Goal: Task Accomplishment & Management: Complete application form

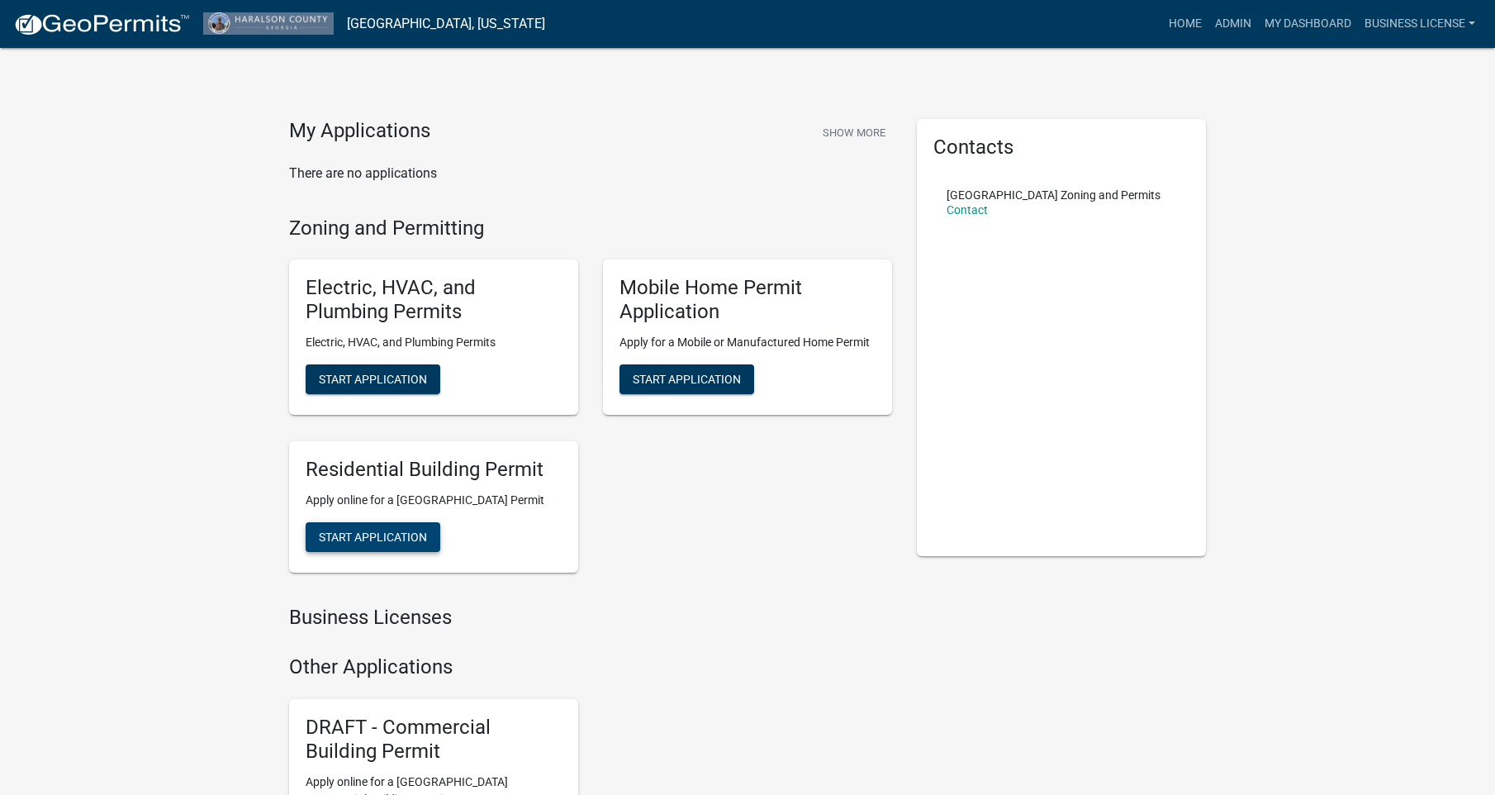
click at [405, 543] on span "Start Application" at bounding box center [373, 536] width 108 height 13
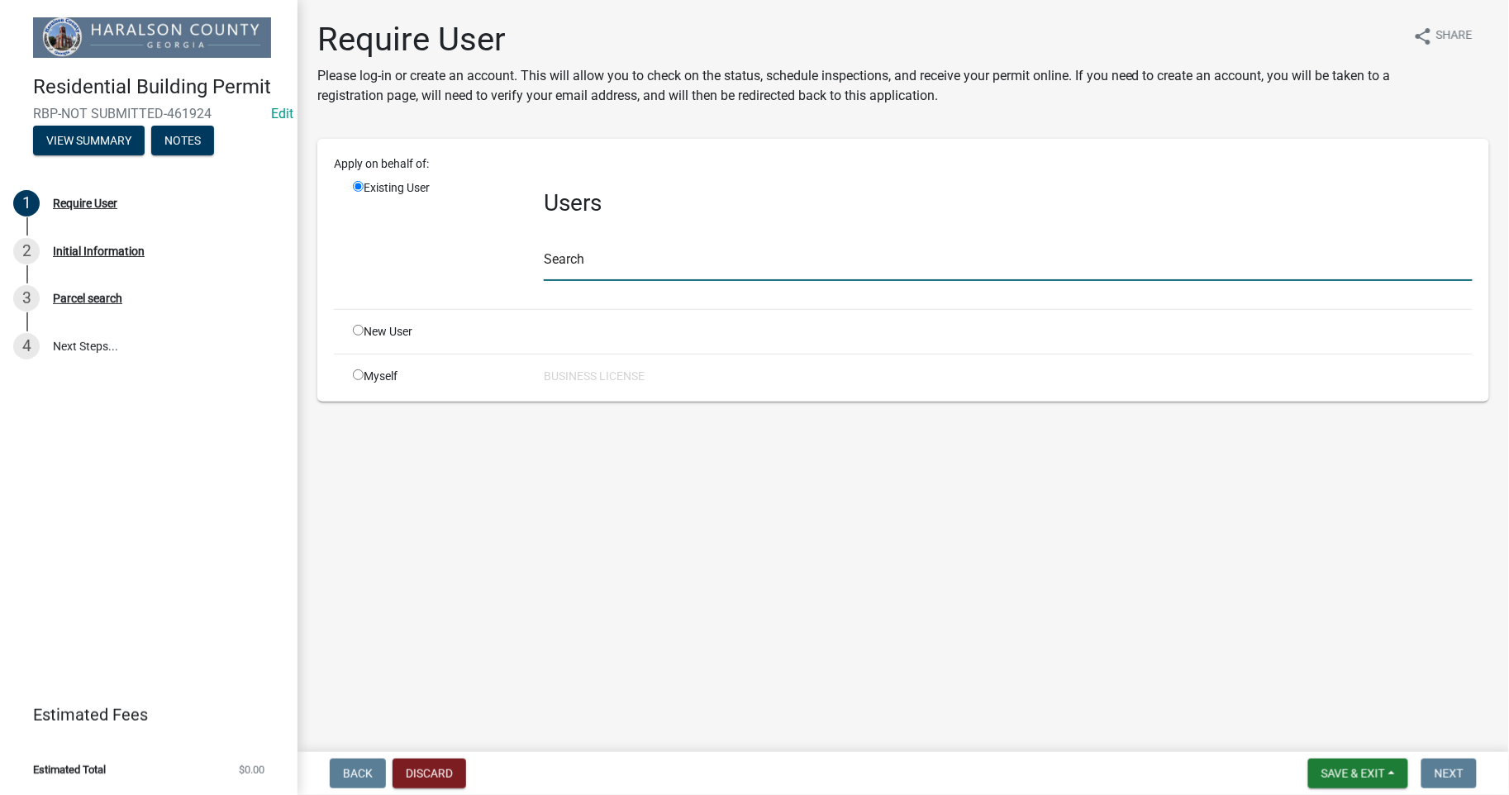
click at [579, 259] on input "text" at bounding box center [1008, 264] width 929 height 34
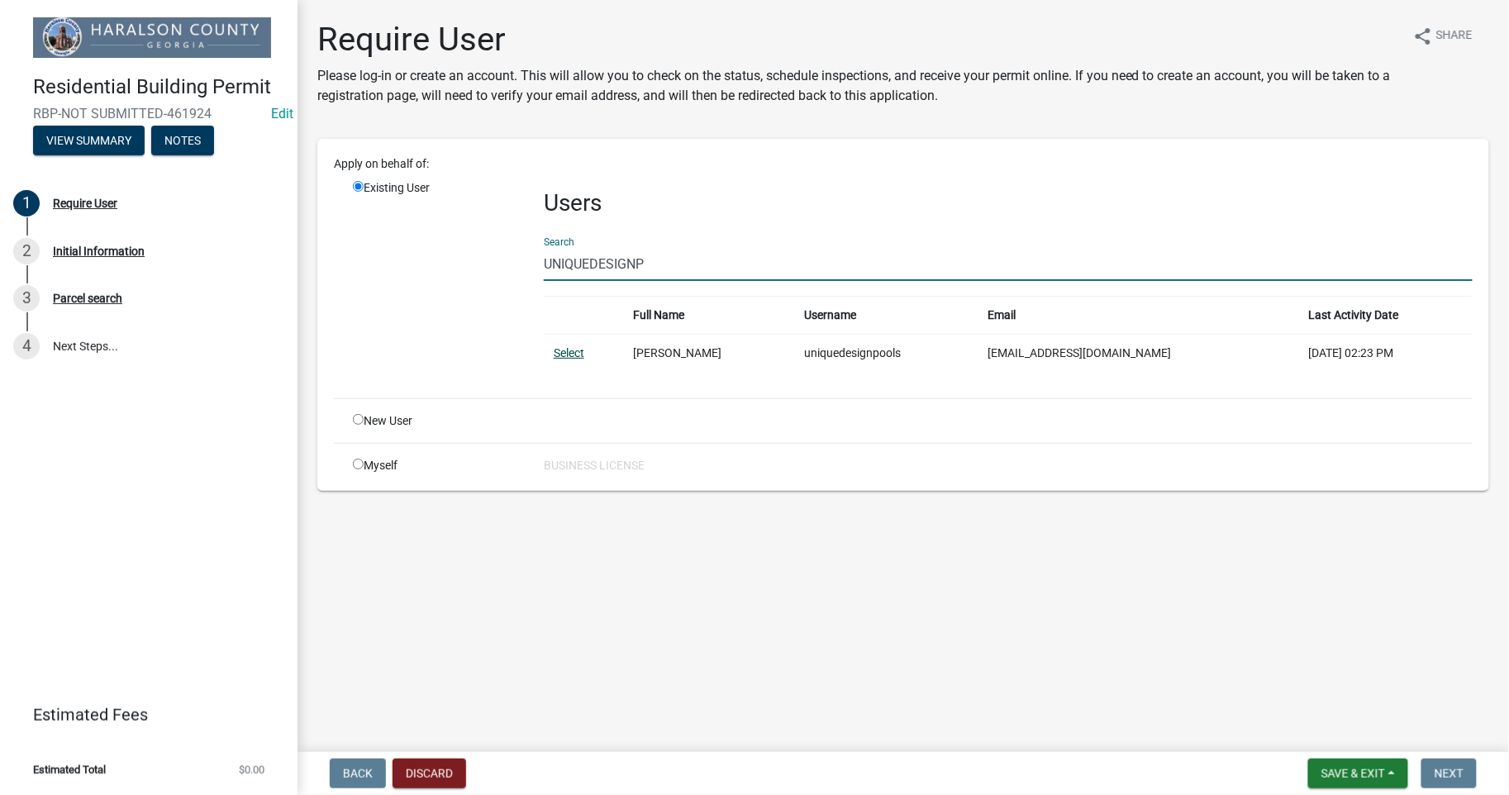
type input "UNIQUEDESIGNP"
click at [580, 359] on link "Select" at bounding box center [569, 352] width 31 height 13
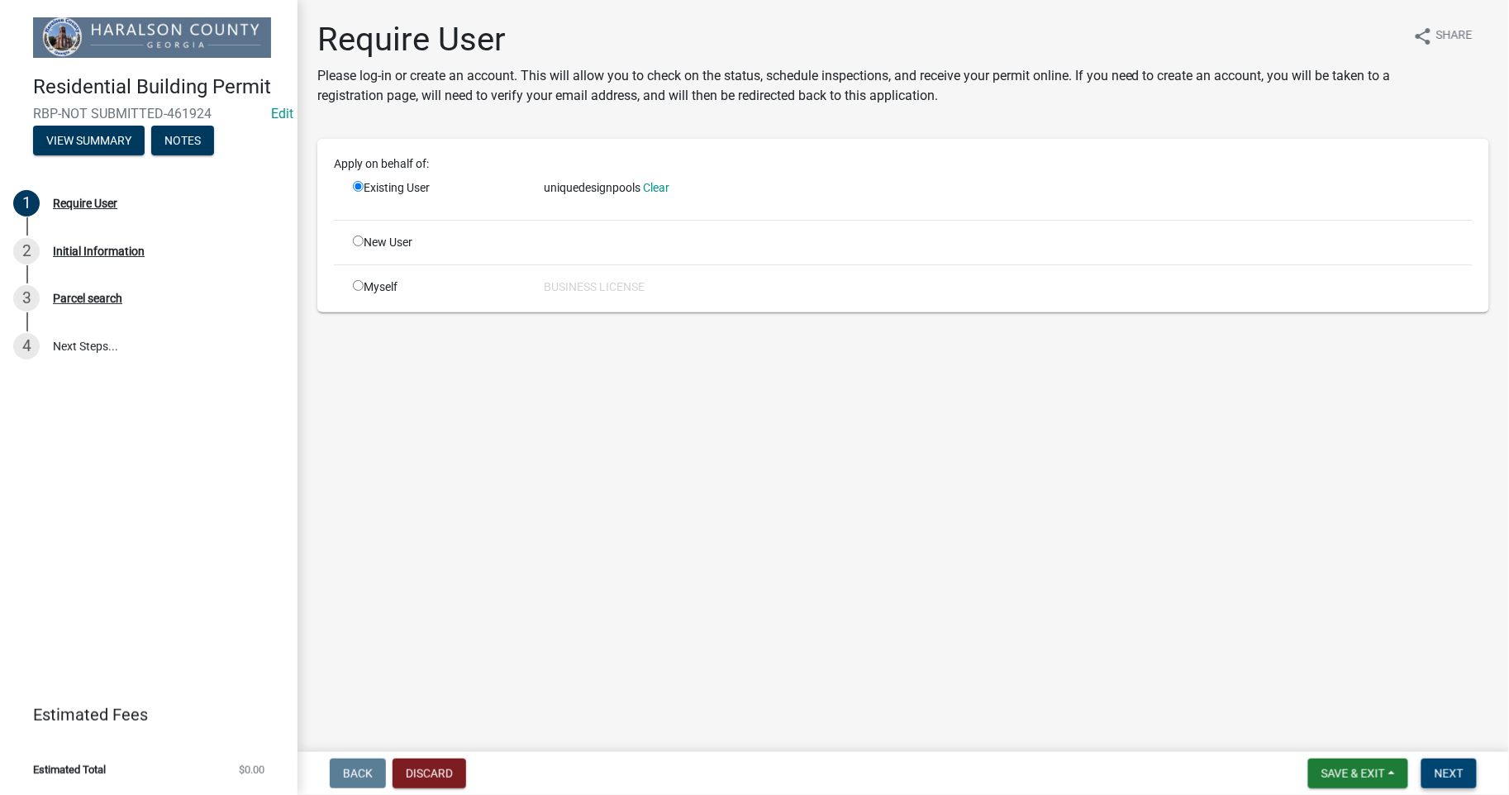
click at [1456, 777] on span "Next" at bounding box center [1448, 773] width 29 height 13
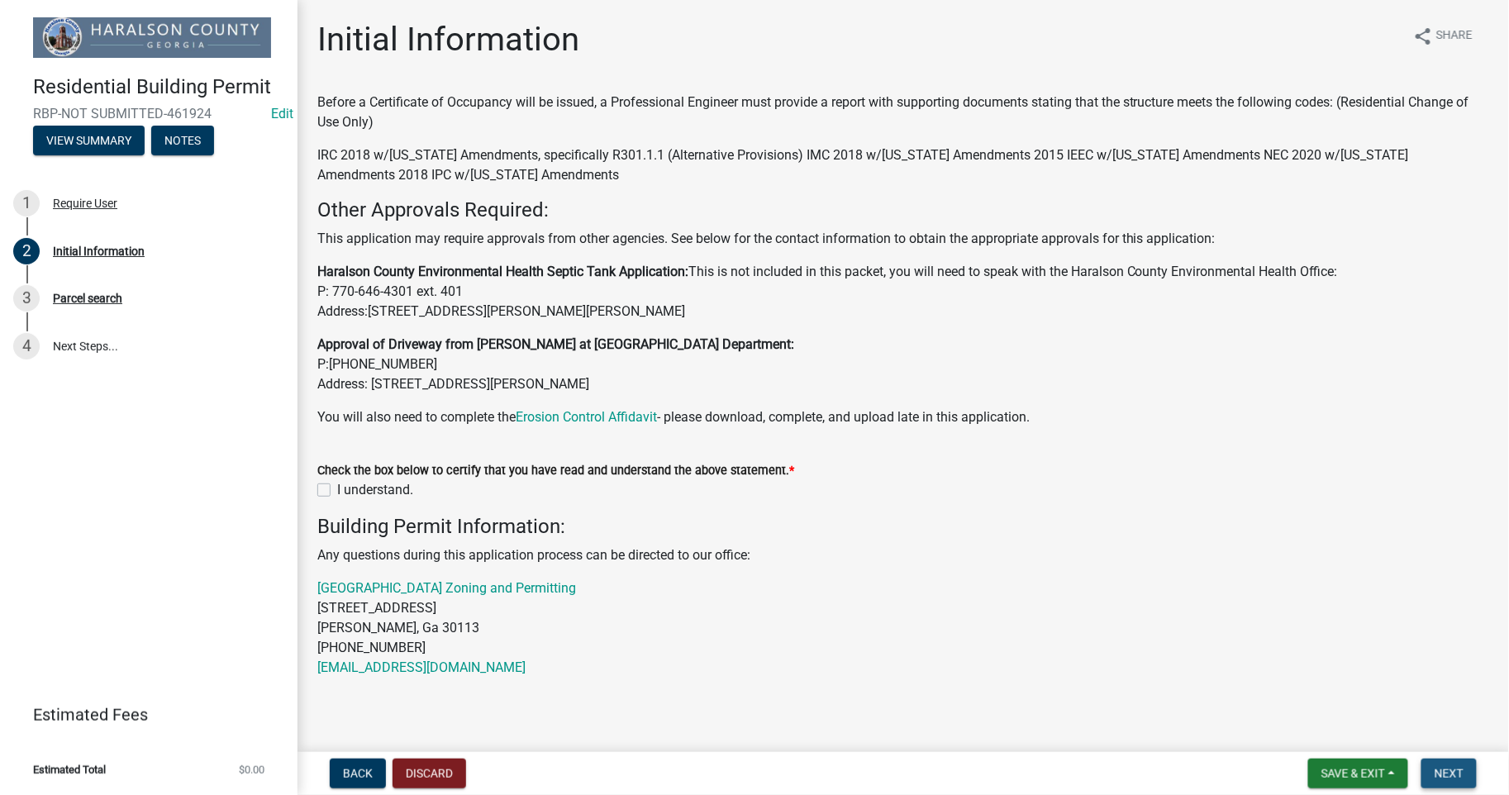
click at [1458, 772] on span "Next" at bounding box center [1448, 773] width 29 height 13
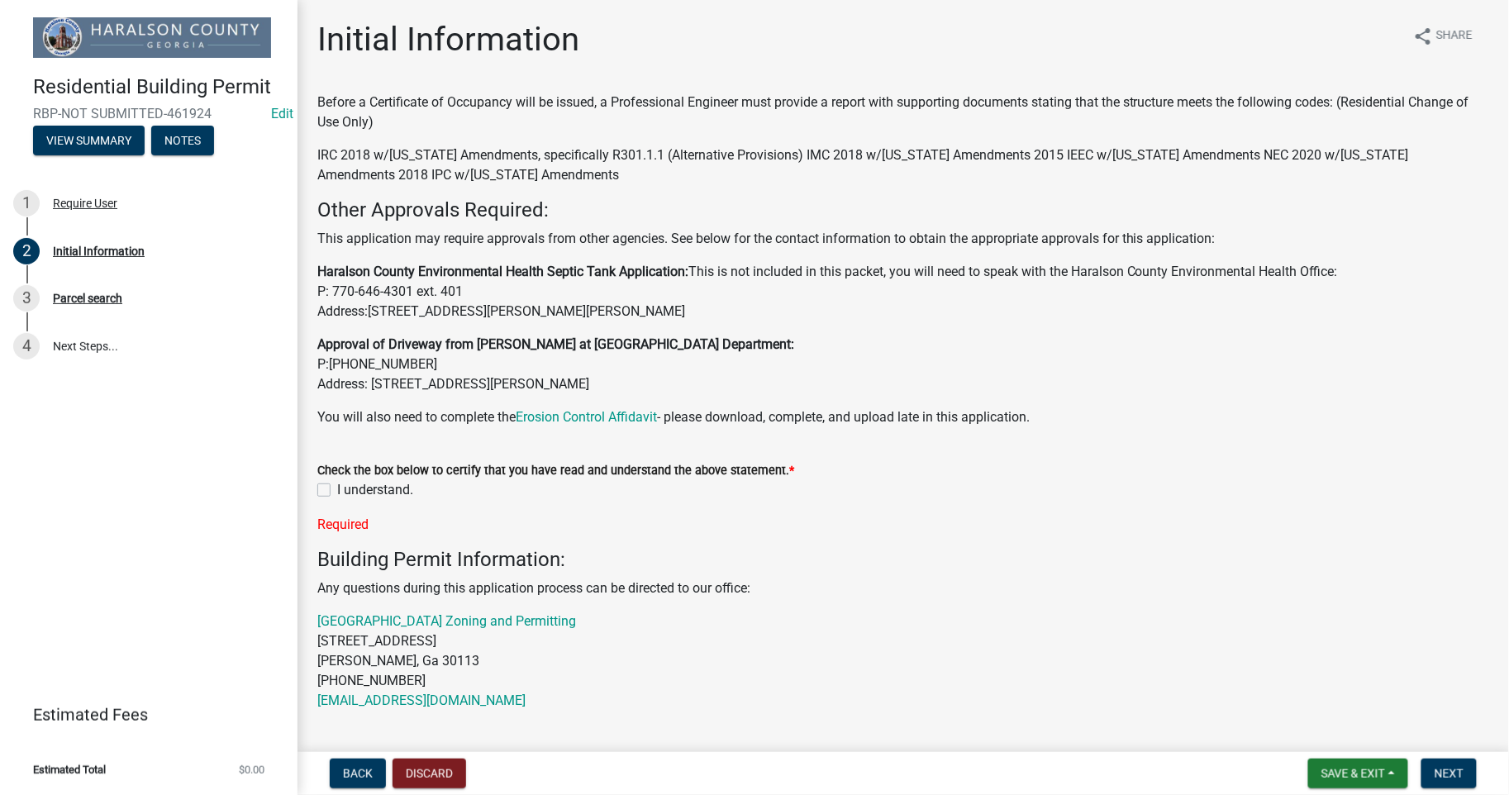
click at [337, 491] on label "I understand." at bounding box center [375, 490] width 76 height 20
click at [337, 491] on input "I understand." at bounding box center [342, 485] width 11 height 11
checkbox input "true"
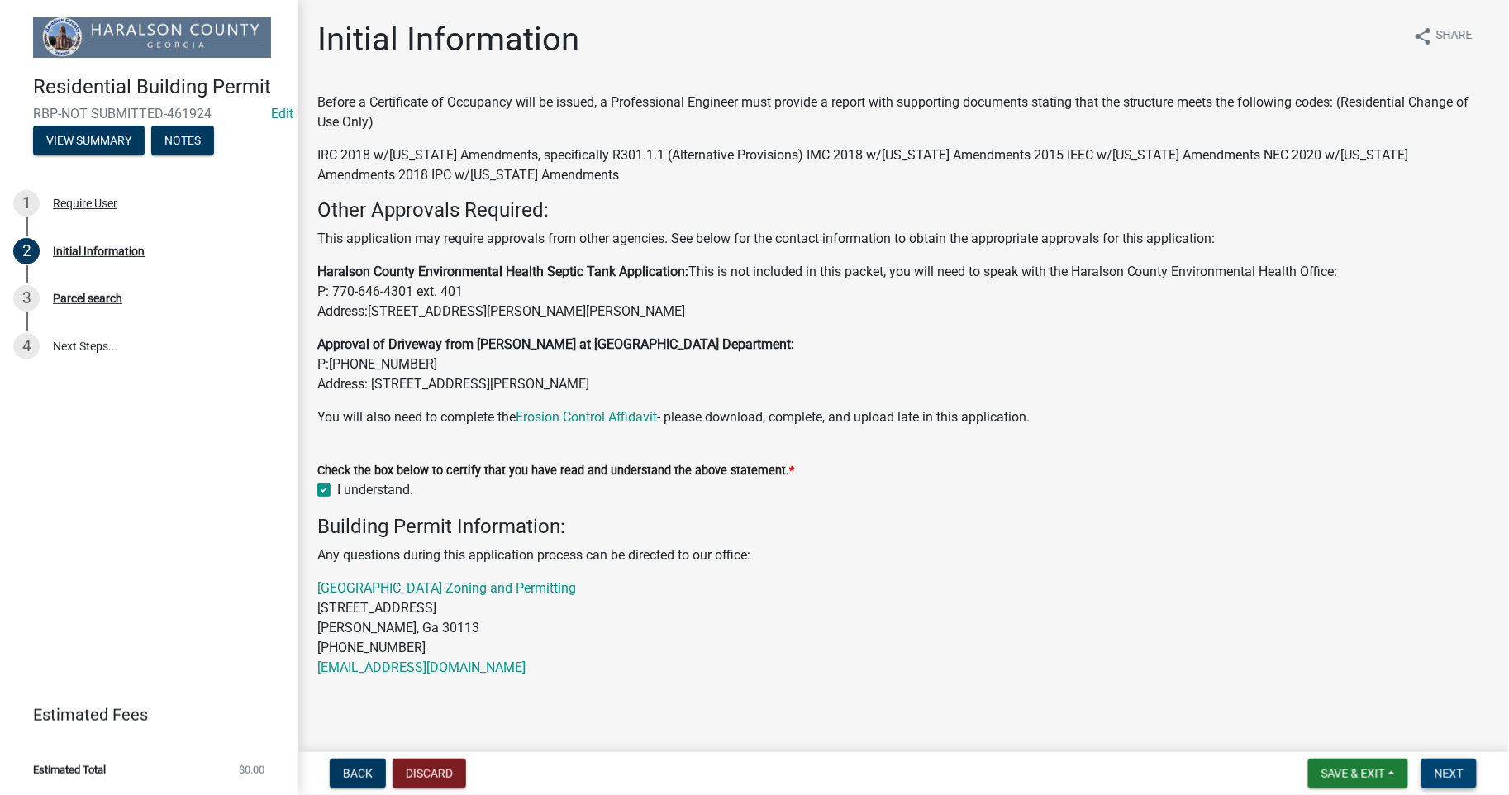
click at [1438, 763] on button "Next" at bounding box center [1448, 773] width 55 height 30
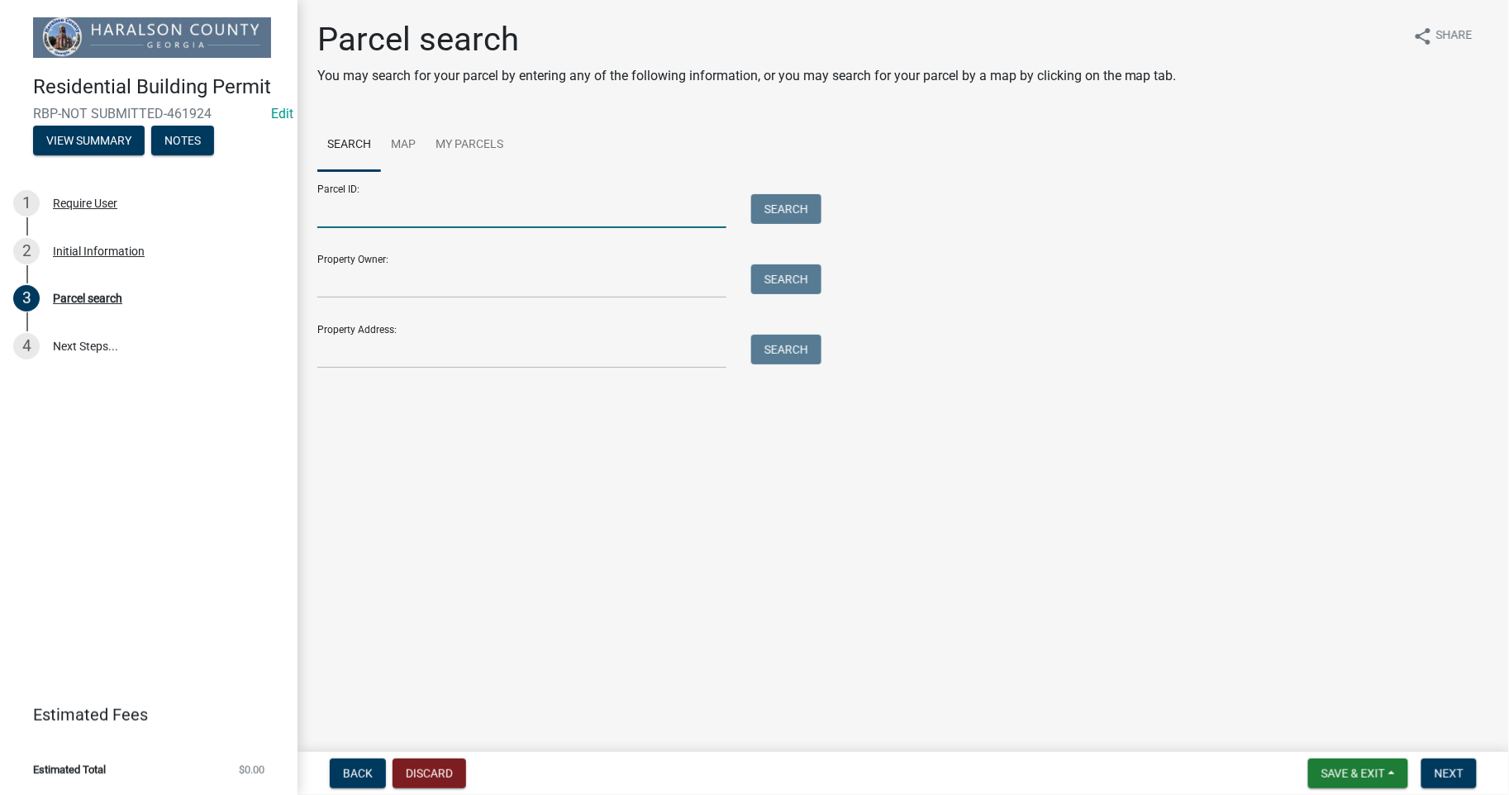
click at [410, 207] on input "Parcel ID:" at bounding box center [521, 211] width 409 height 34
click at [424, 469] on main "Parcel search You may search for your parcel by entering any of the following i…" at bounding box center [902, 372] width 1211 height 745
click at [375, 359] on input "Property Address:" at bounding box center [521, 352] width 409 height 34
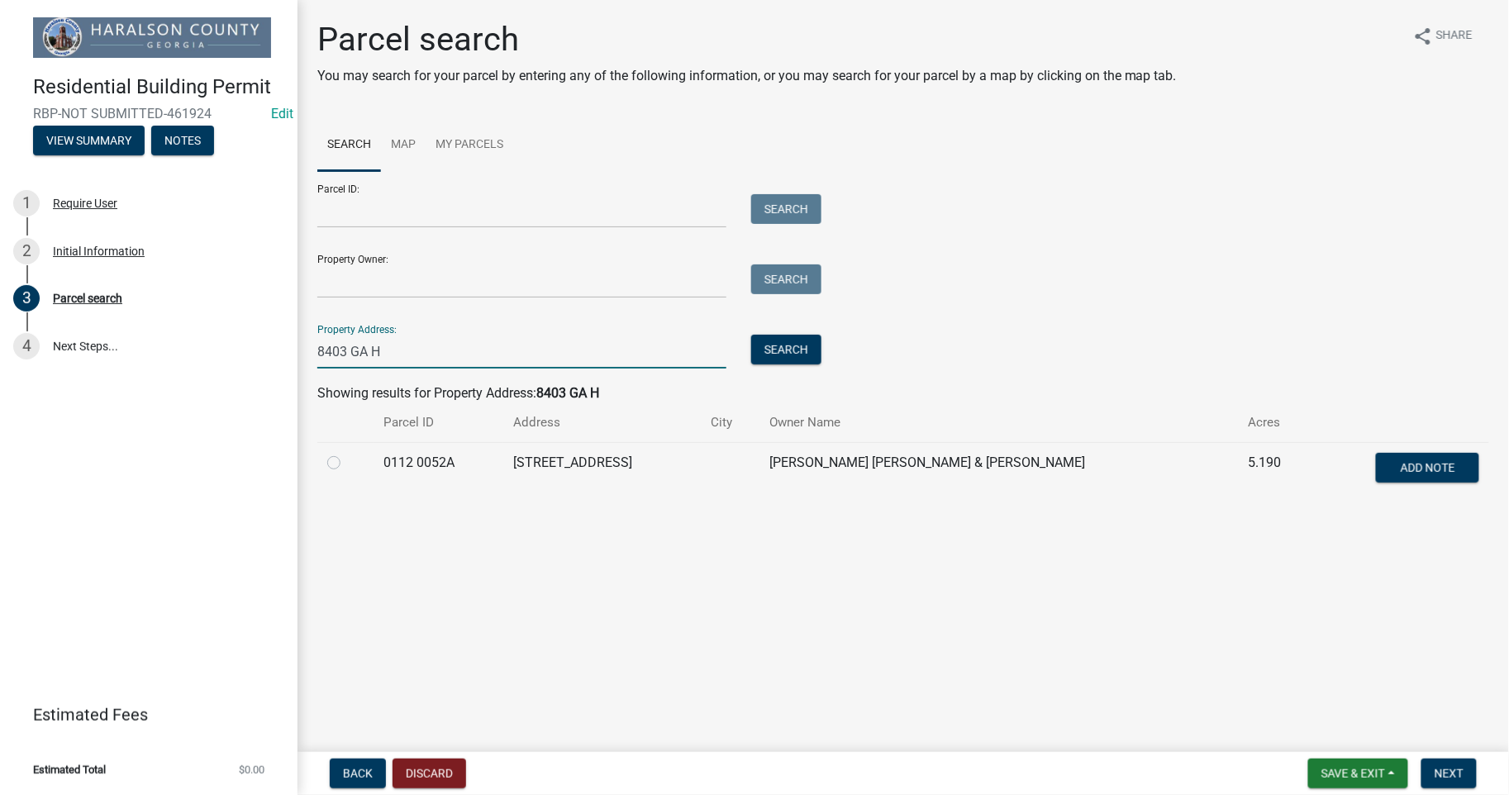
type input "8403 GA H"
click at [319, 472] on td at bounding box center [345, 469] width 56 height 55
click at [347, 453] on label at bounding box center [347, 453] width 0 height 0
click at [347, 463] on 0052A "radio" at bounding box center [352, 458] width 11 height 11
radio 0052A "true"
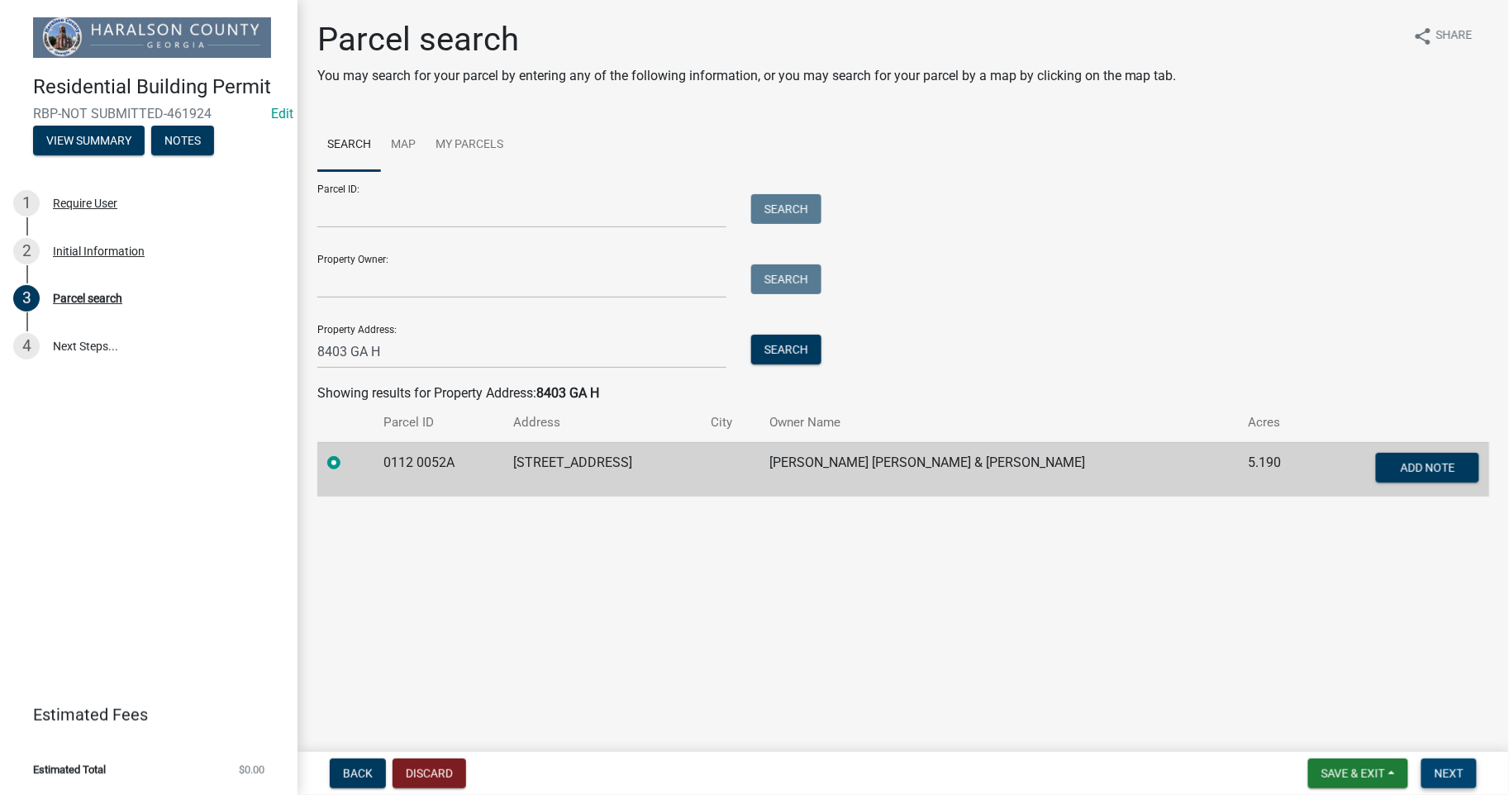
click at [1452, 761] on button "Next" at bounding box center [1448, 773] width 55 height 30
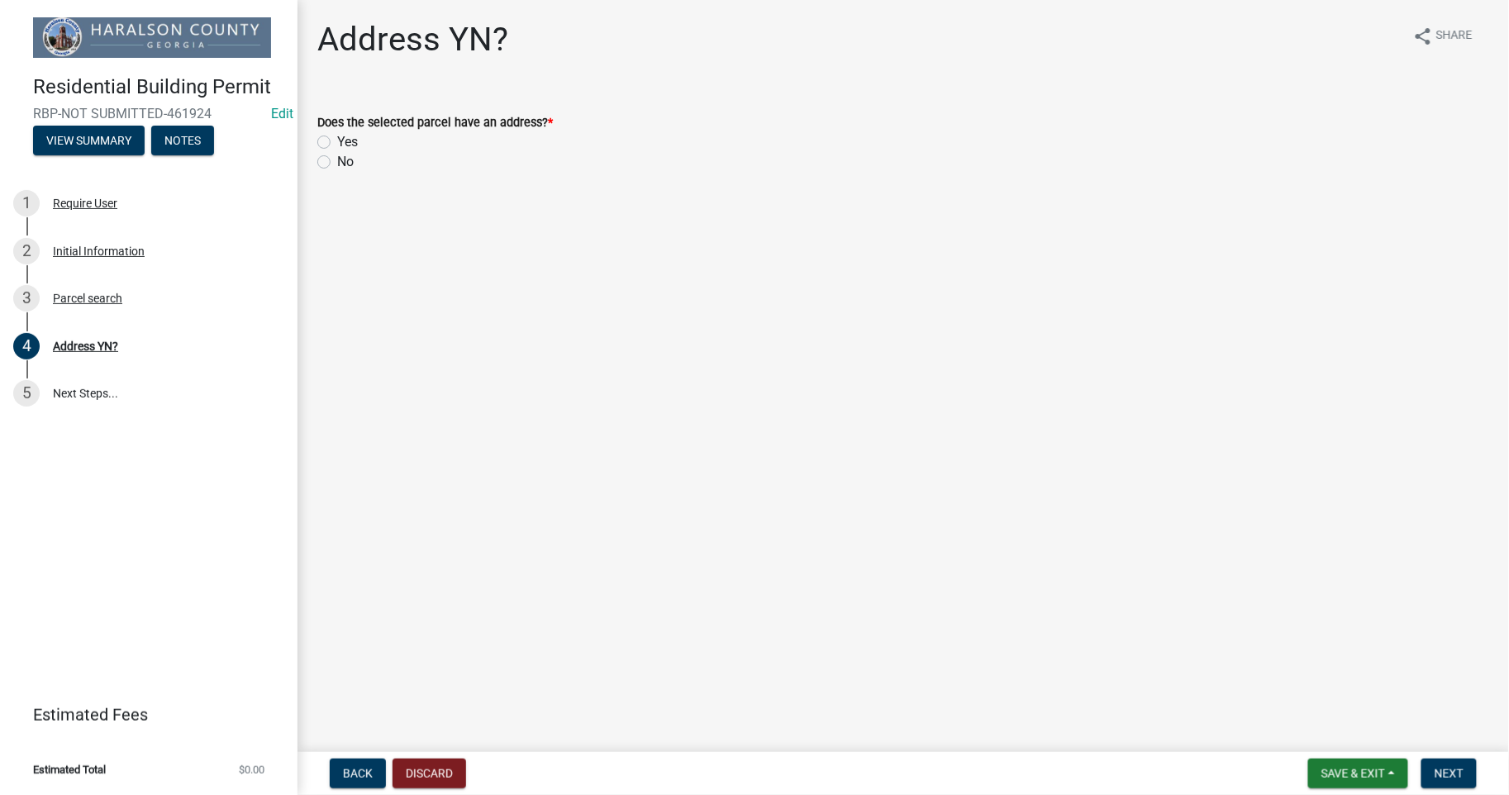
click at [337, 138] on label "Yes" at bounding box center [347, 142] width 21 height 20
click at [337, 138] on input "Yes" at bounding box center [342, 137] width 11 height 11
radio input "true"
click at [1456, 777] on span "Next" at bounding box center [1448, 773] width 29 height 13
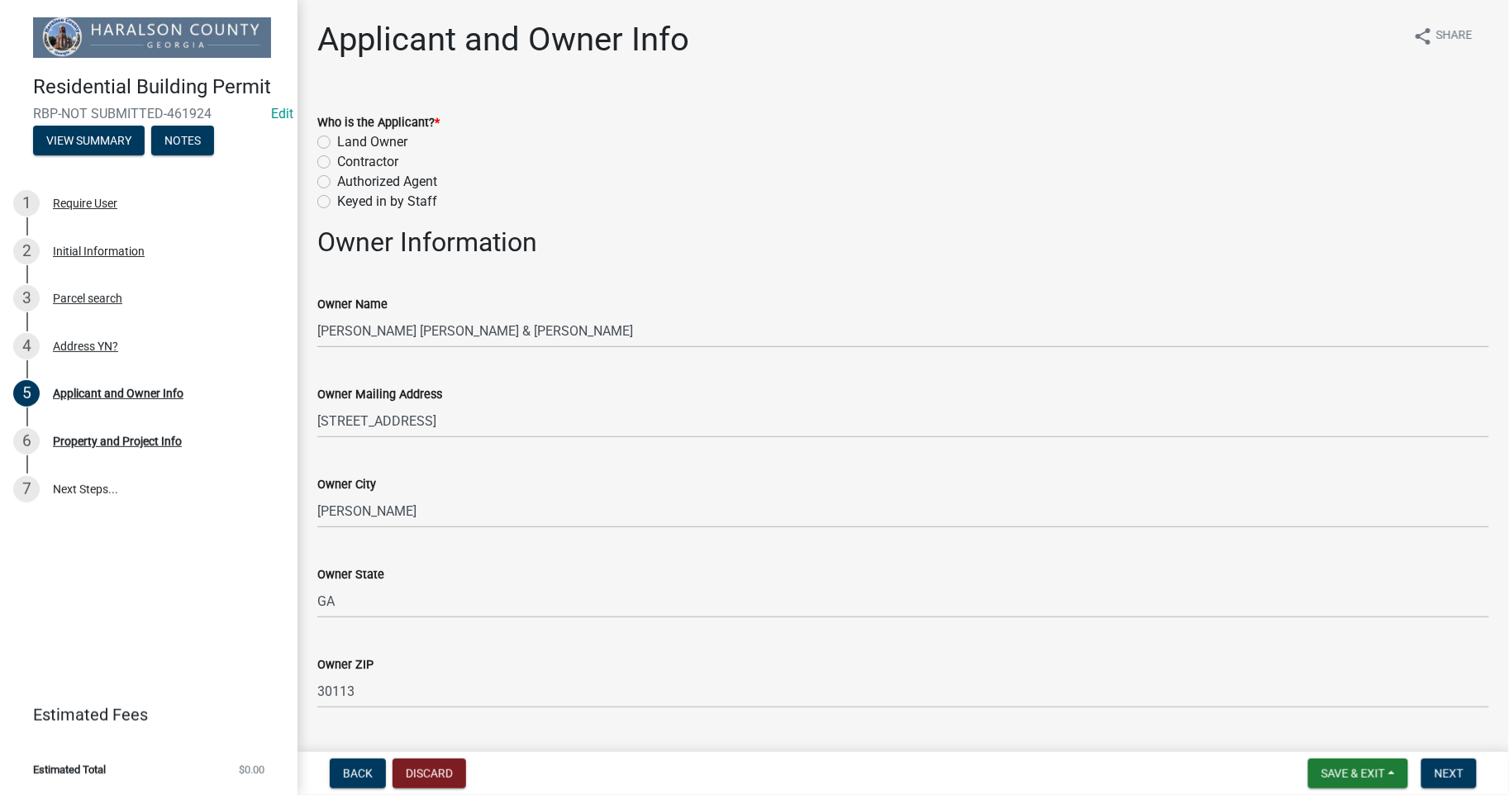
click at [337, 159] on label "Contractor" at bounding box center [367, 162] width 61 height 20
click at [337, 159] on input "Contractor" at bounding box center [342, 157] width 11 height 11
radio input "true"
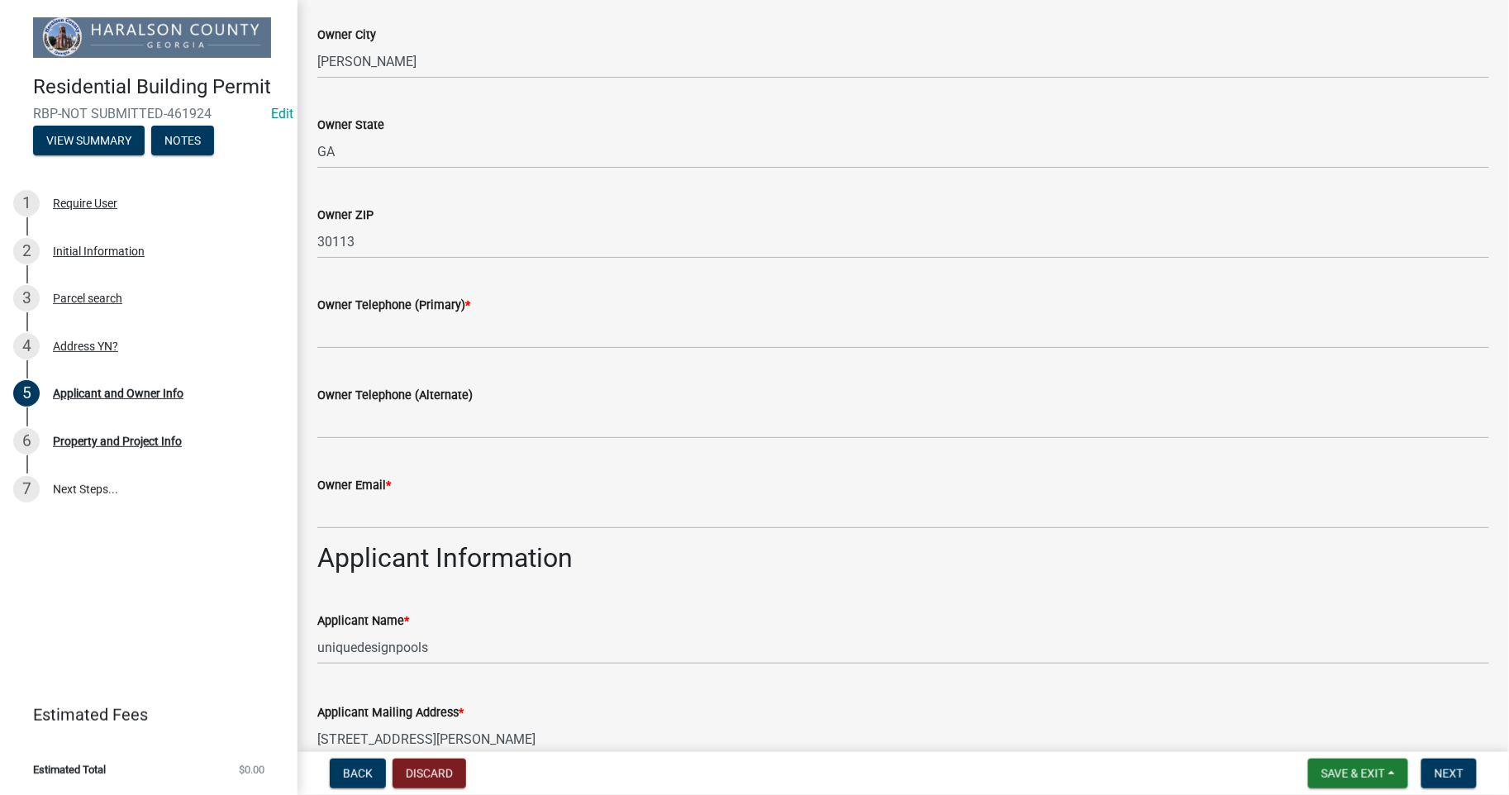
scroll to position [489, 0]
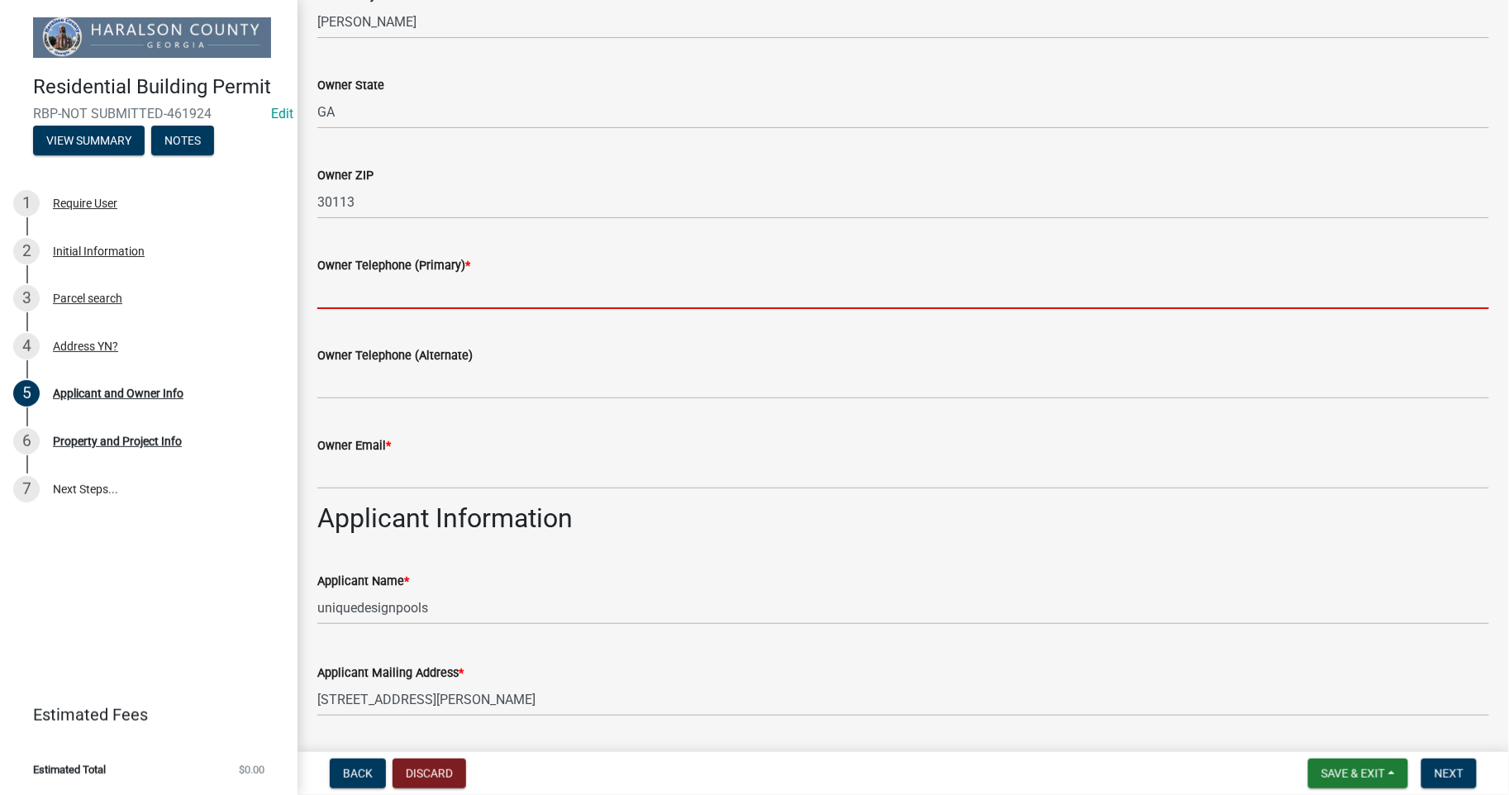
click at [359, 293] on input "Owner Telephone (Primary) *" at bounding box center [902, 292] width 1171 height 34
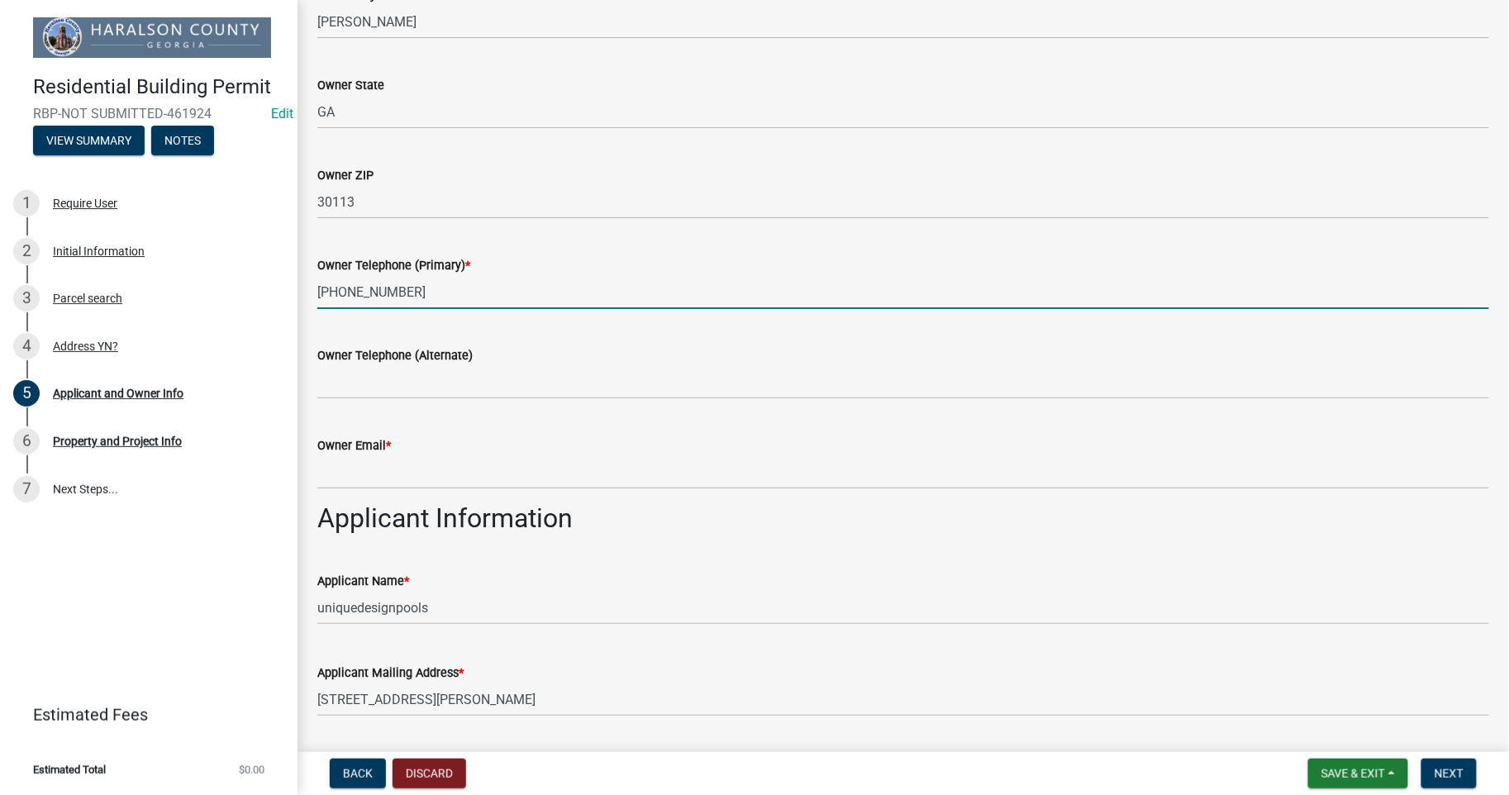
type input "[PHONE_NUMBER]"
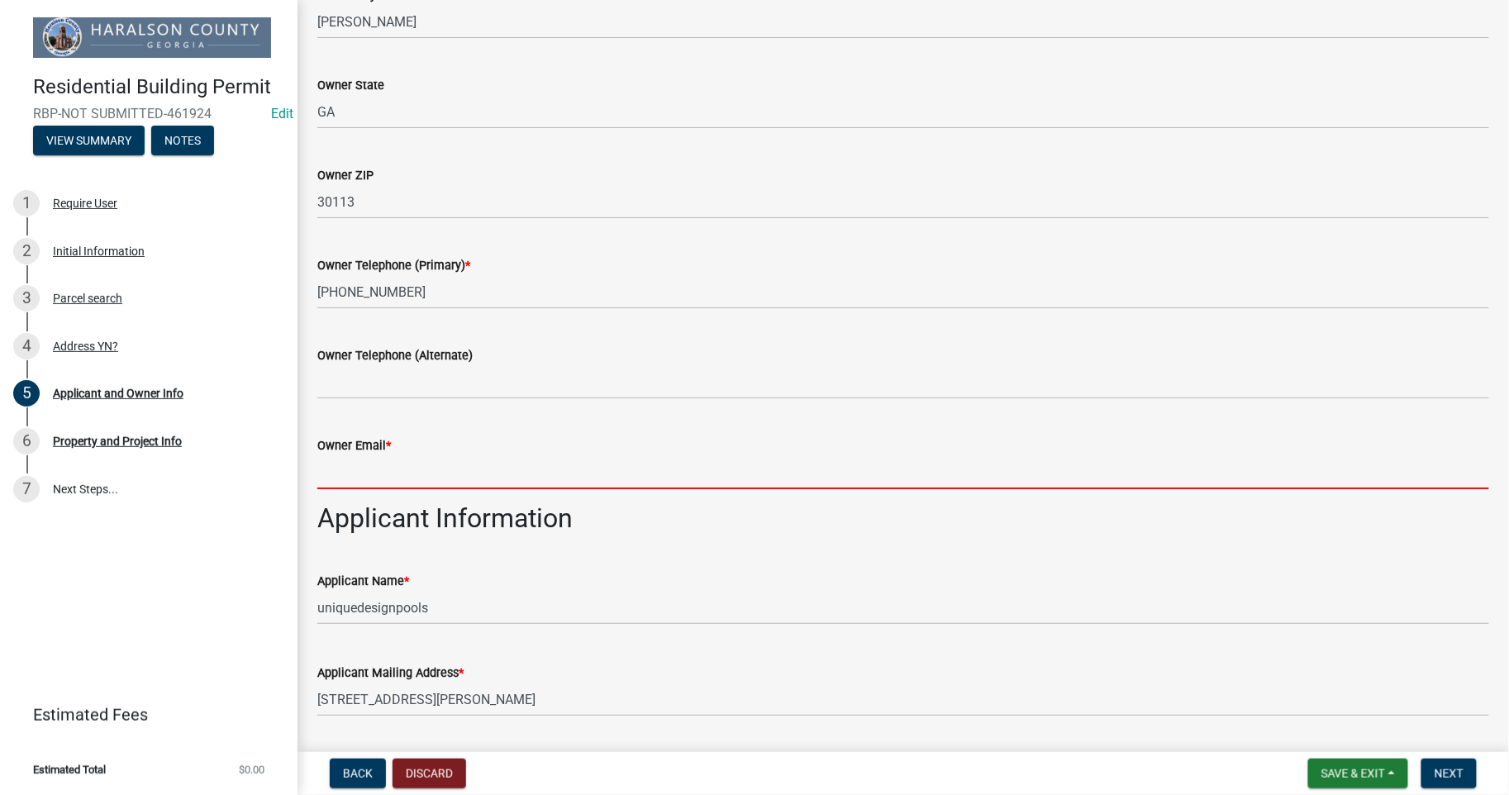
click at [370, 474] on input "Owner Email *" at bounding box center [902, 472] width 1171 height 34
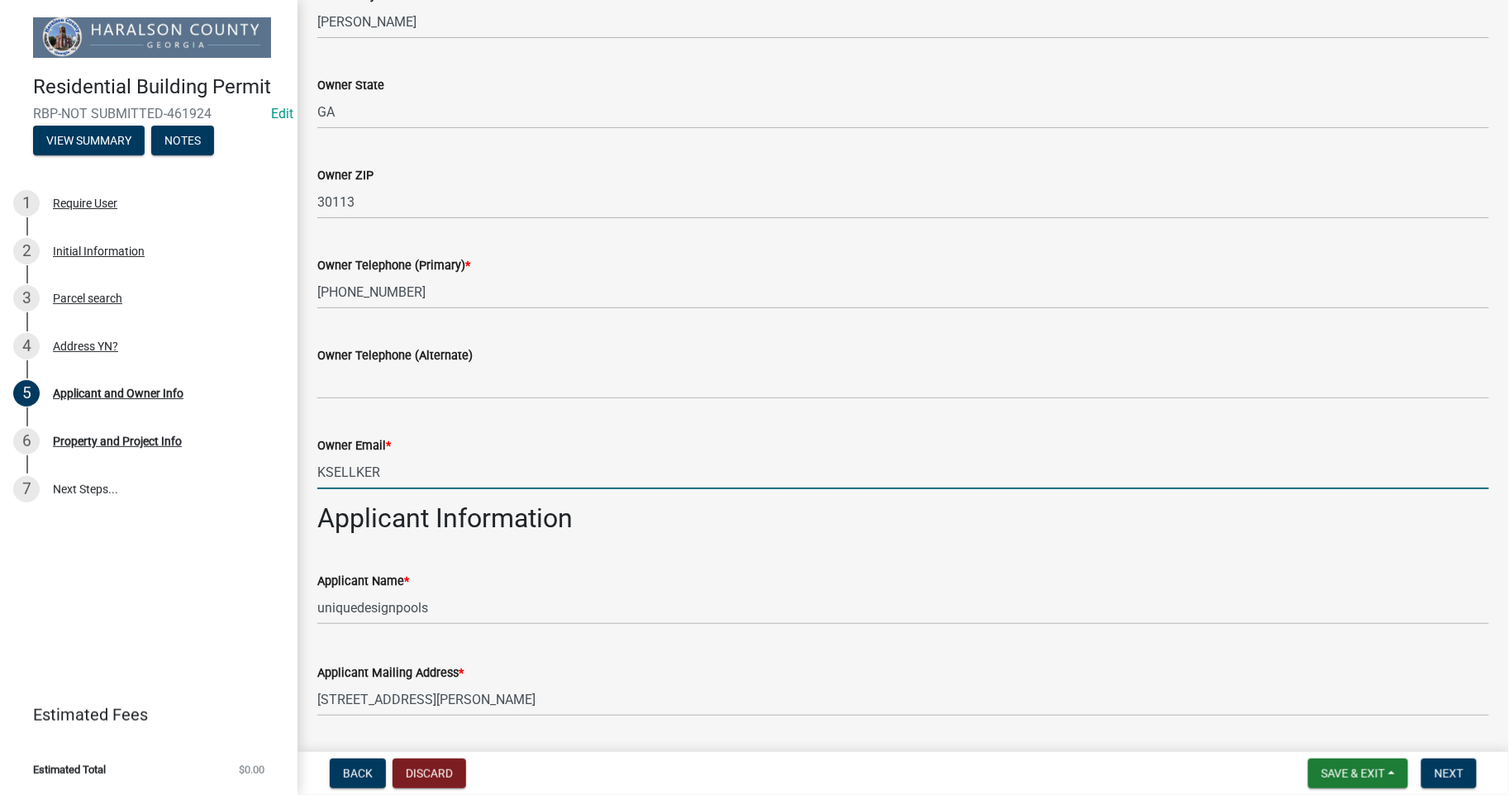
click at [359, 473] on input "KSELLKER" at bounding box center [902, 472] width 1171 height 34
click at [334, 475] on input "KSELKER" at bounding box center [902, 472] width 1171 height 34
click at [398, 468] on input "KFELKER" at bounding box center [902, 472] width 1171 height 34
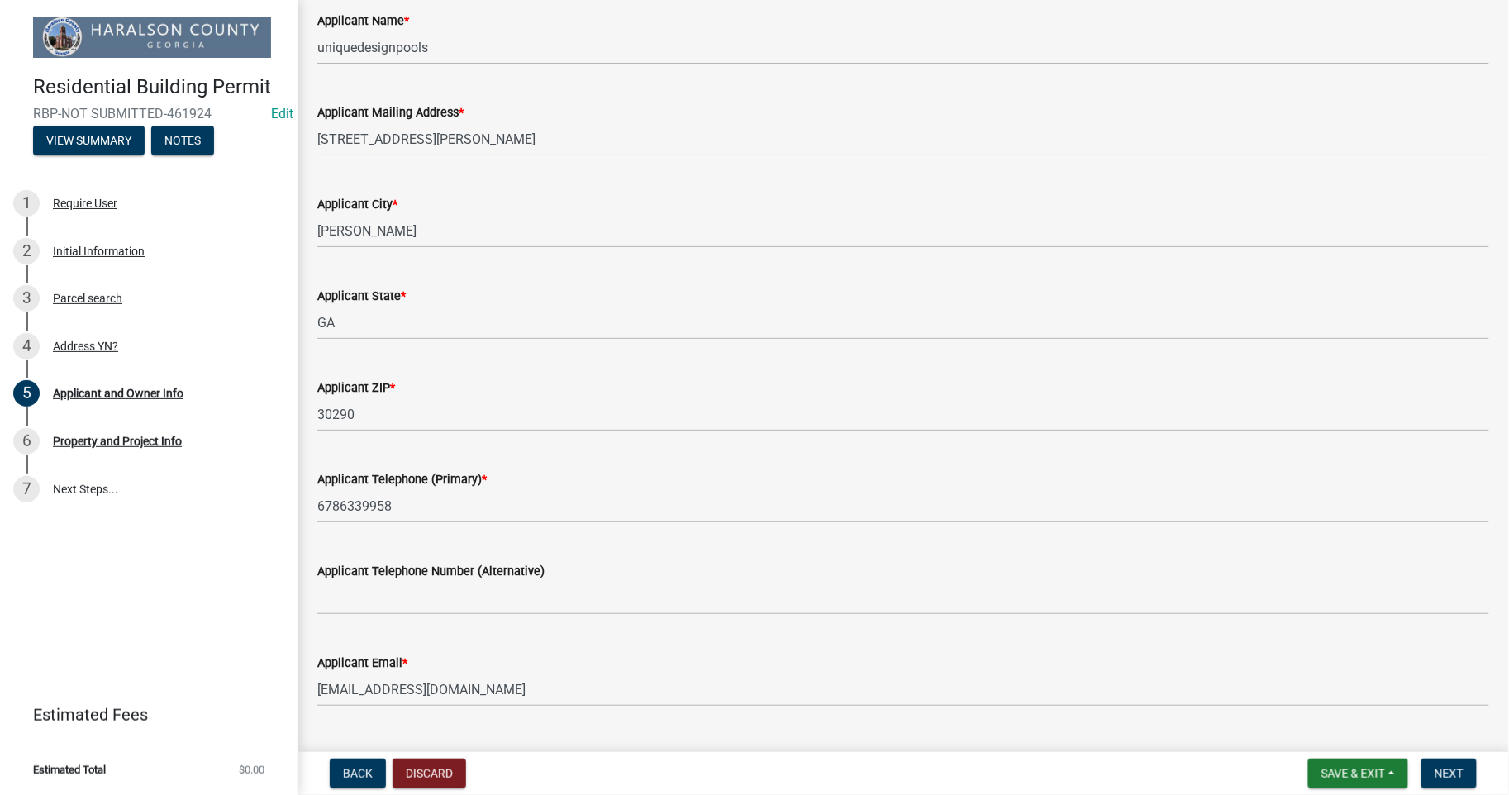
scroll to position [1088, 0]
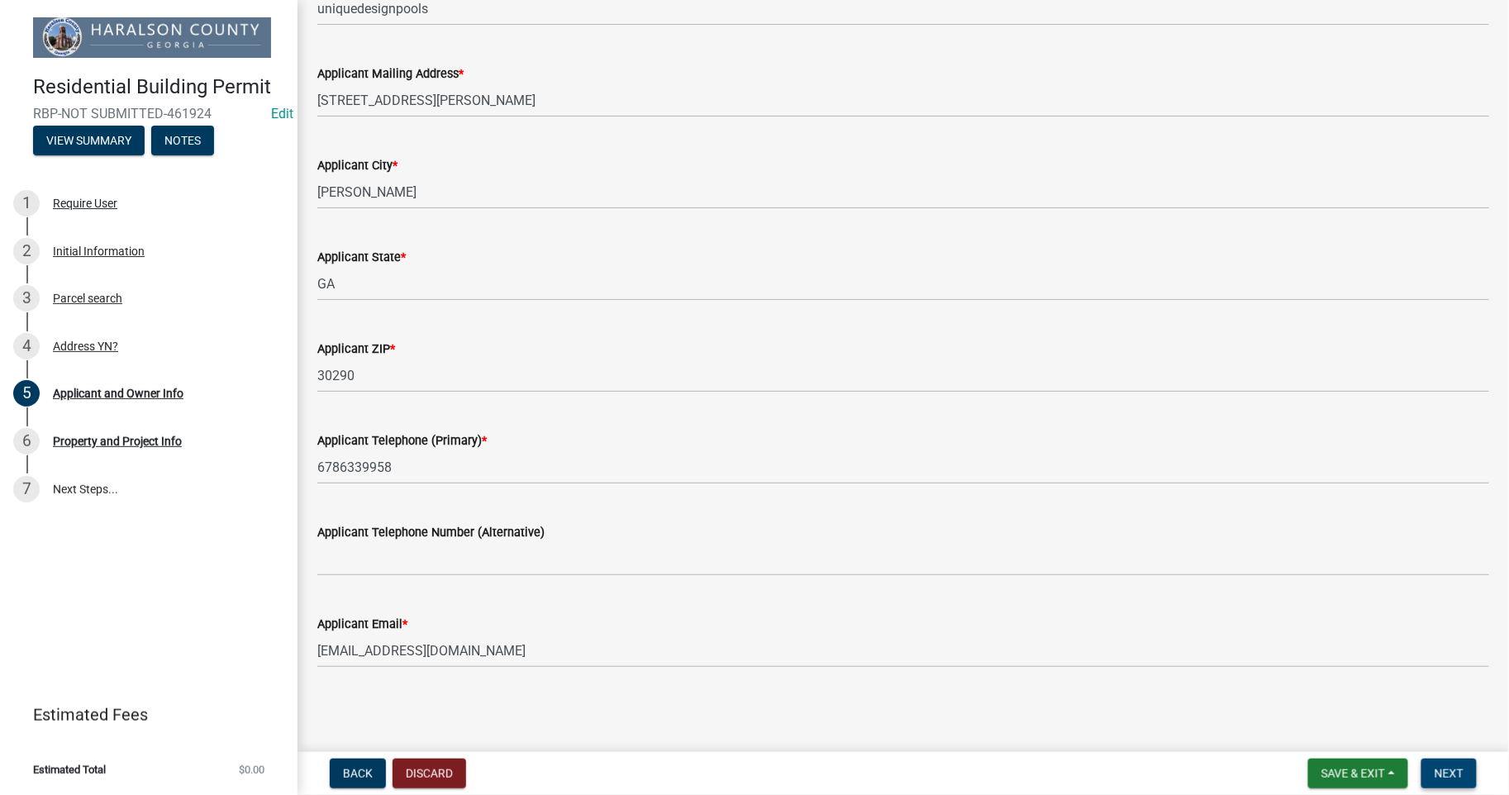
type input "[EMAIL_ADDRESS][DOMAIN_NAME]"
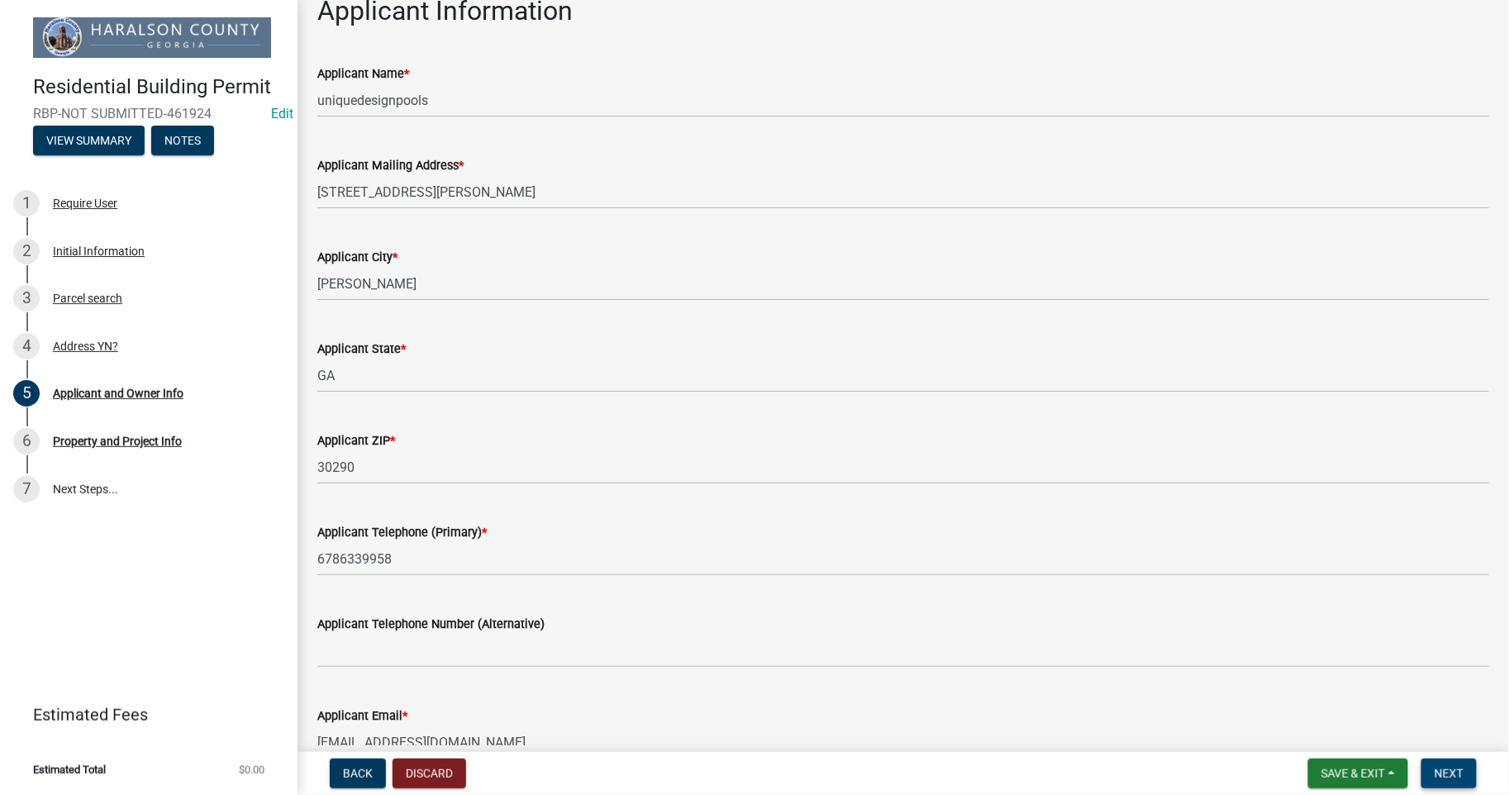
click at [1447, 767] on span "Next" at bounding box center [1448, 773] width 29 height 13
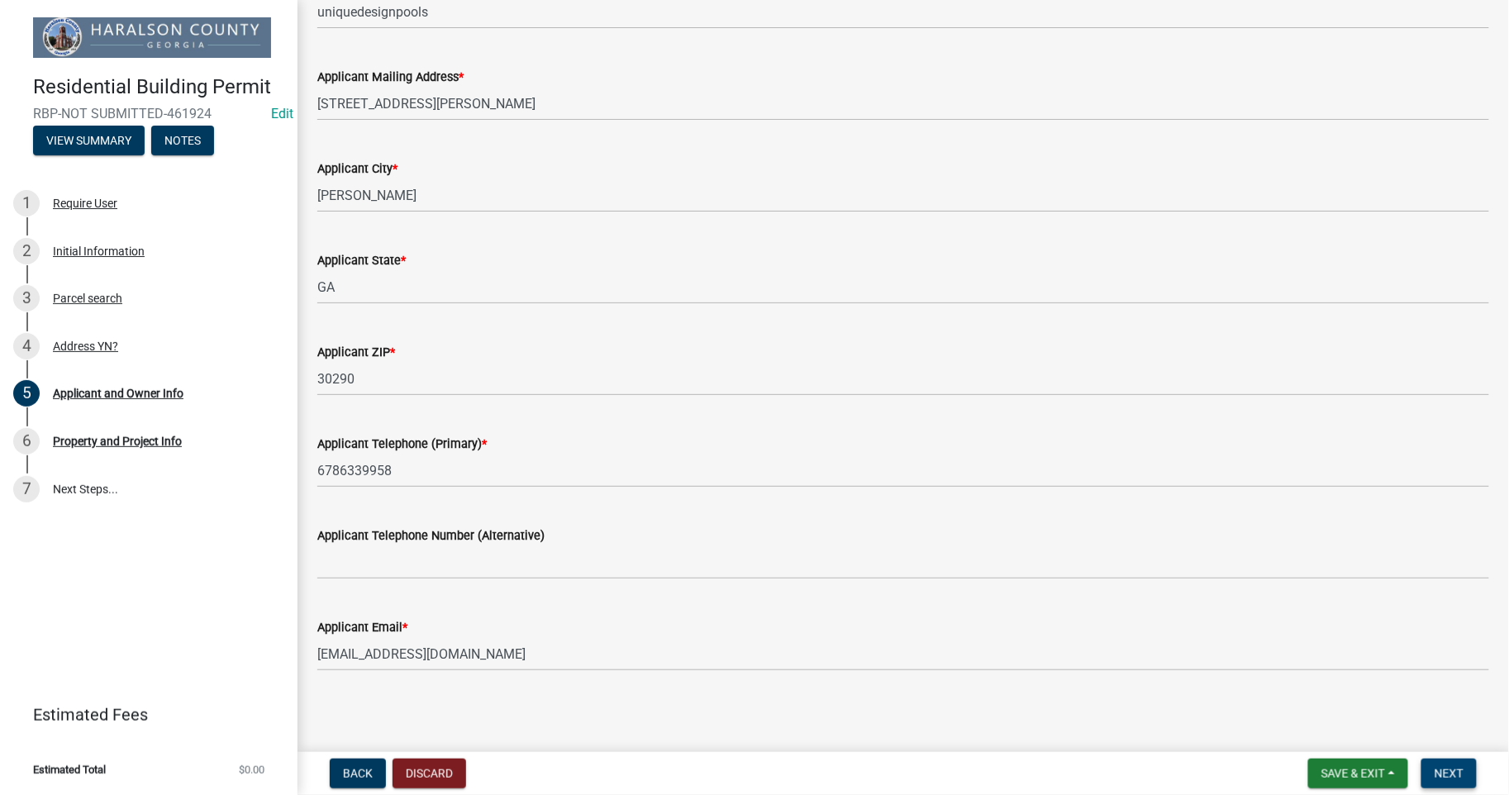
scroll to position [1088, 0]
click at [1455, 772] on span "Next" at bounding box center [1448, 773] width 29 height 13
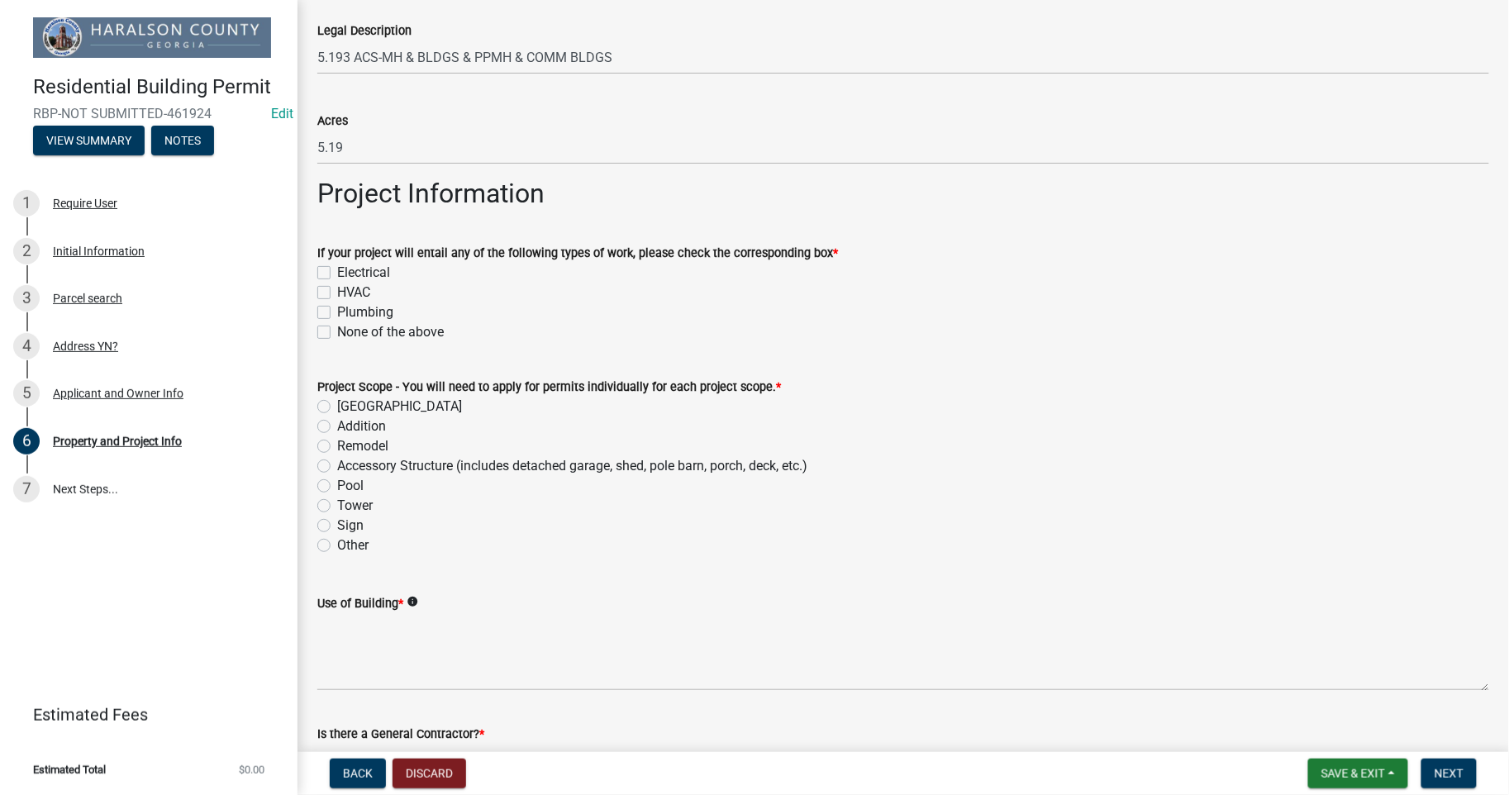
scroll to position [612, 0]
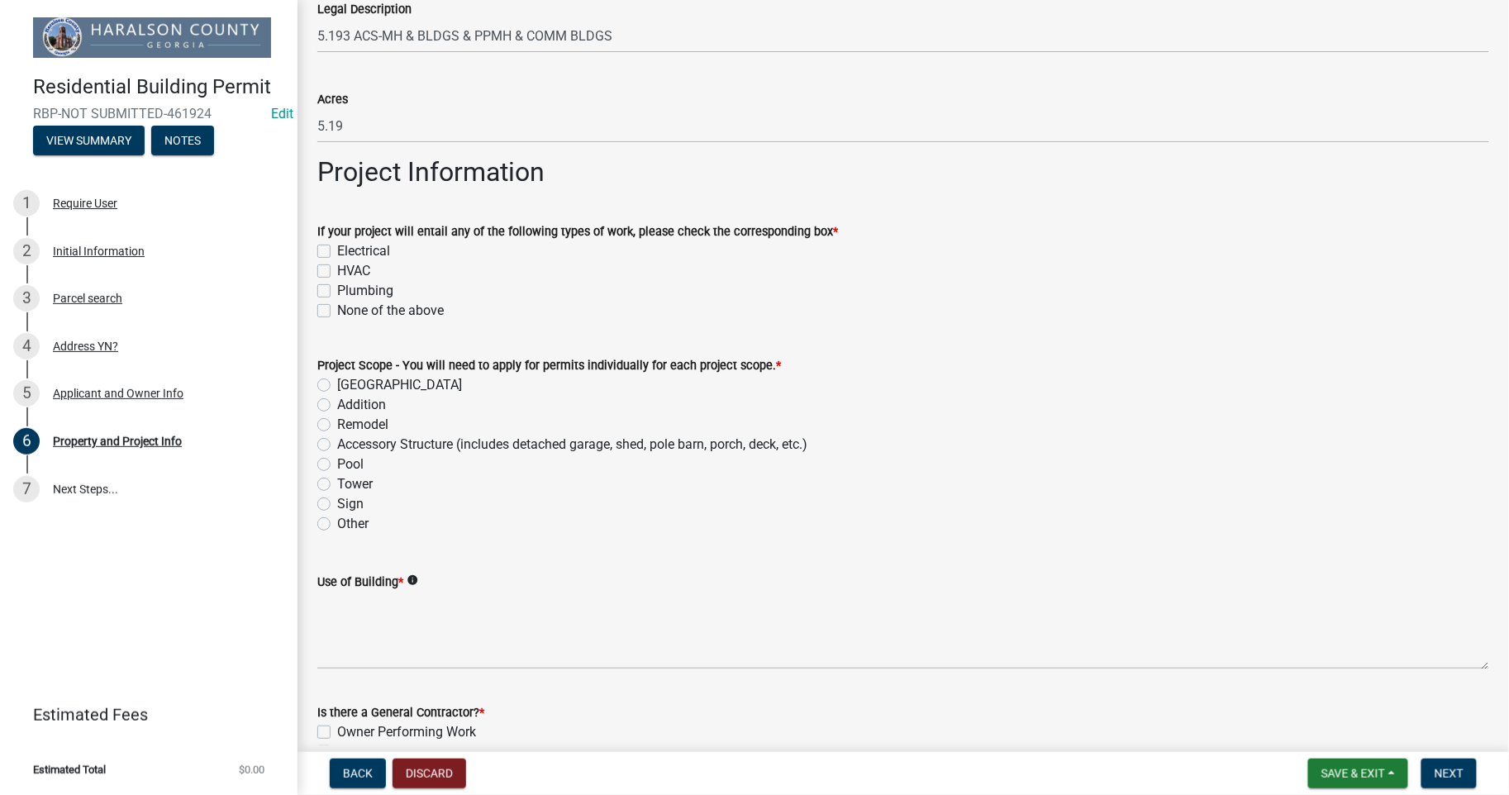
click at [337, 250] on label "Electrical" at bounding box center [363, 251] width 53 height 20
click at [337, 250] on input "Electrical" at bounding box center [342, 246] width 11 height 11
checkbox input "true"
checkbox input "false"
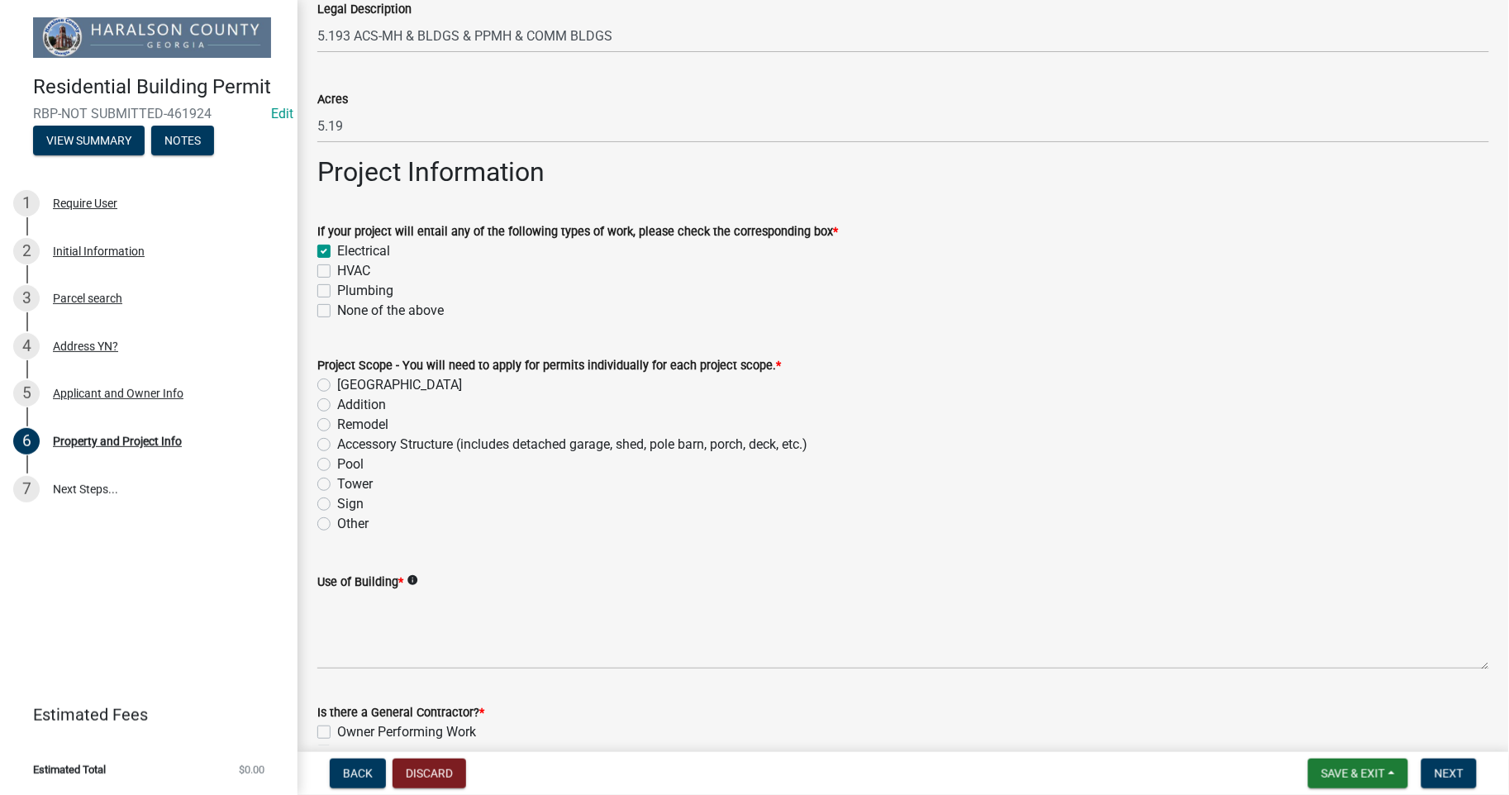
checkbox input "false"
click at [337, 402] on label "Addition" at bounding box center [361, 405] width 49 height 20
click at [337, 402] on input "Addition" at bounding box center [342, 400] width 11 height 11
radio input "true"
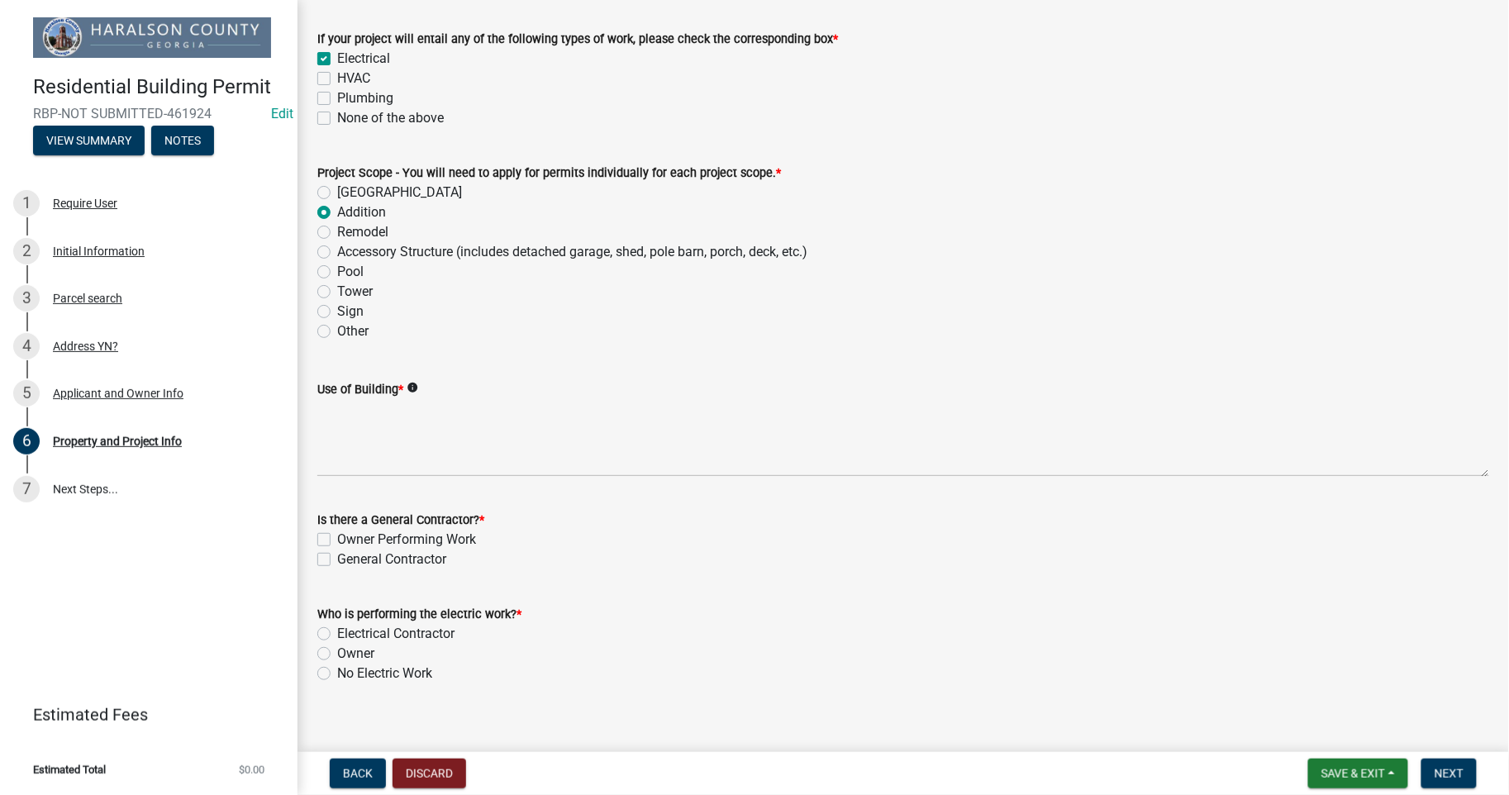
scroll to position [821, 0]
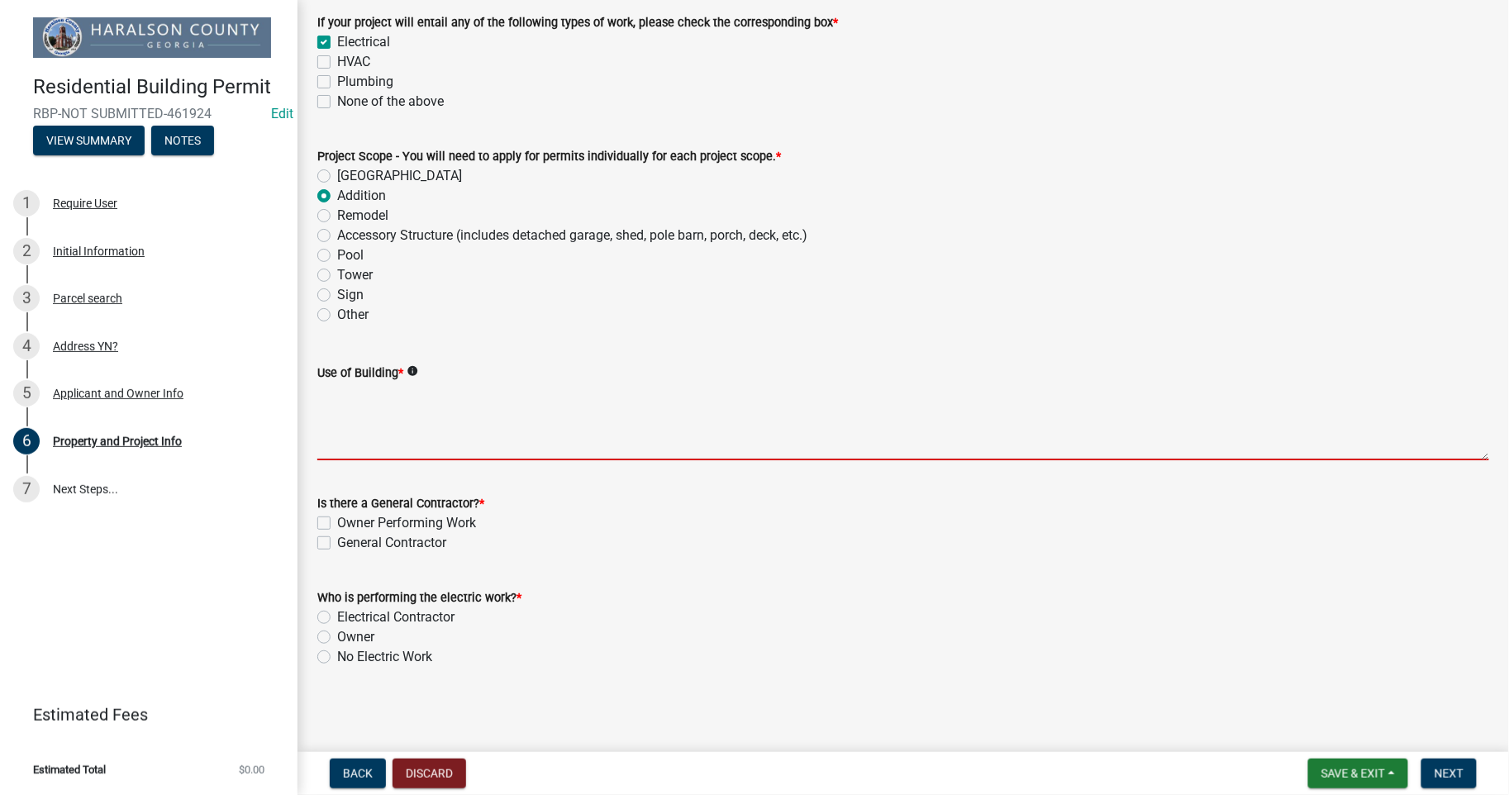
click at [388, 440] on textarea "Use of Building *" at bounding box center [902, 422] width 1171 height 78
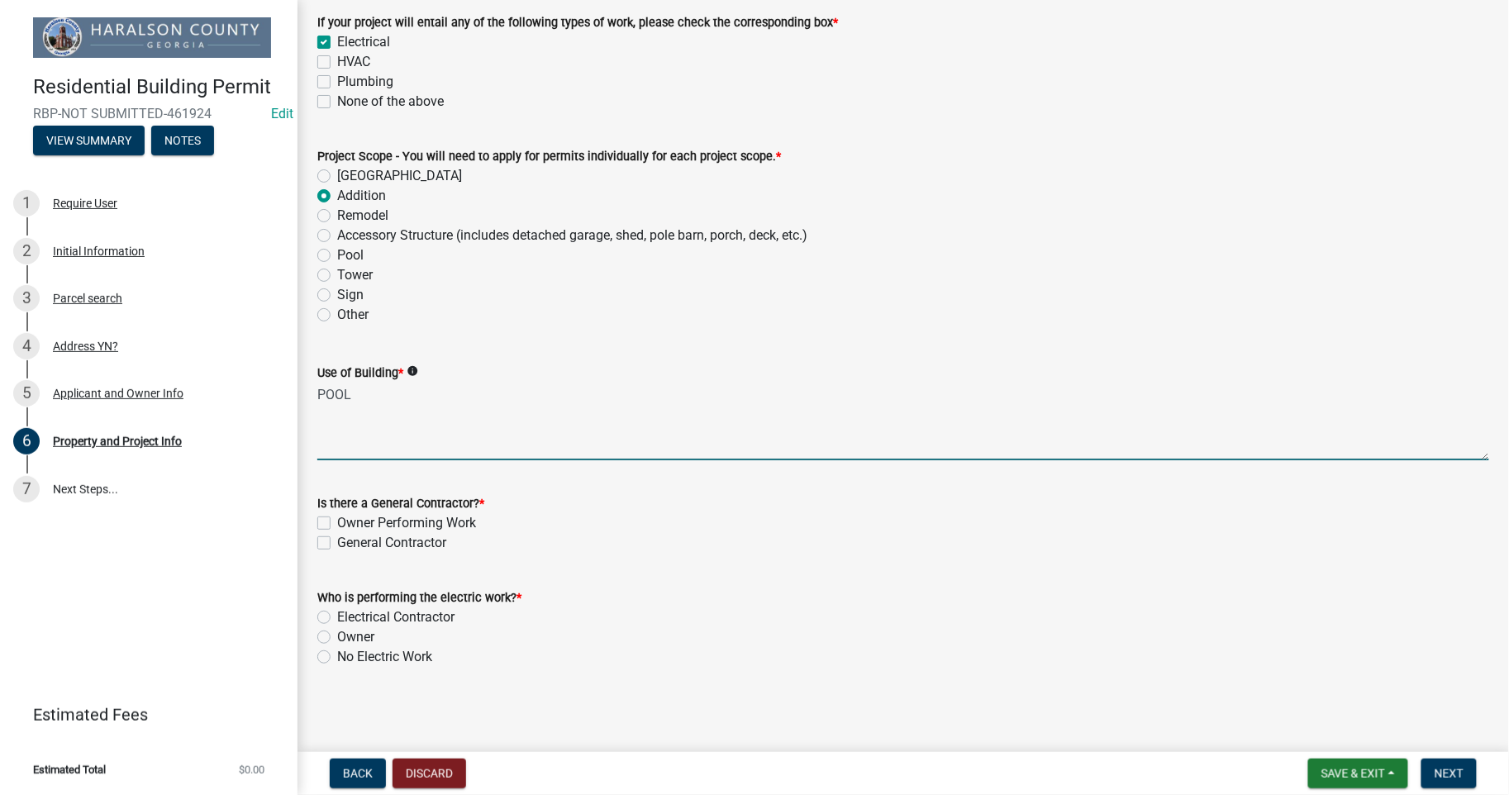
type textarea "POOL"
click at [337, 519] on label "Owner Performing Work" at bounding box center [406, 523] width 139 height 20
click at [337, 519] on input "Owner Performing Work" at bounding box center [342, 518] width 11 height 11
checkbox input "true"
checkbox input "false"
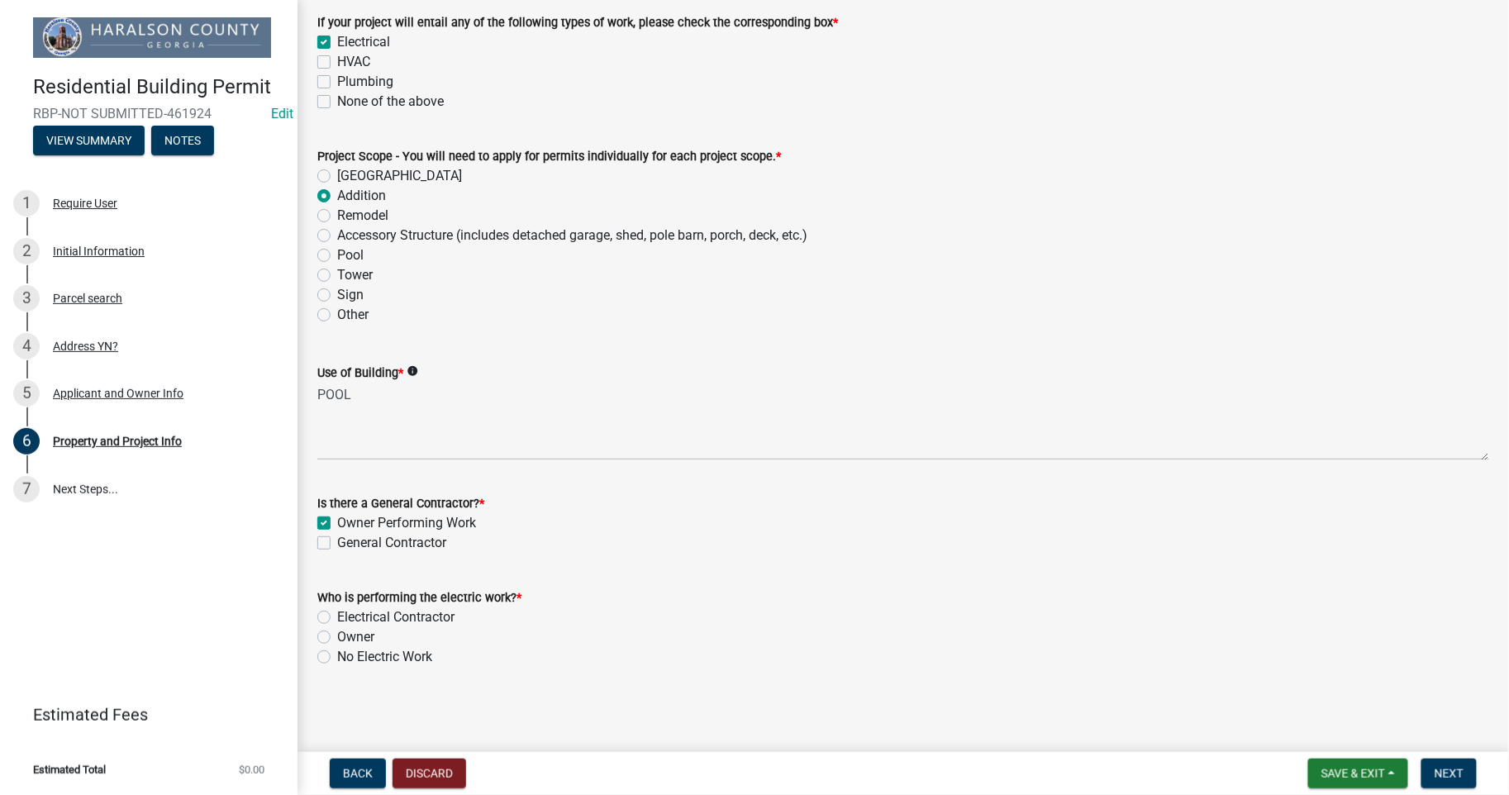
click at [337, 615] on label "Electrical Contractor" at bounding box center [395, 617] width 117 height 20
click at [337, 615] on input "Electrical Contractor" at bounding box center [342, 612] width 11 height 11
radio input "true"
click at [1461, 775] on span "Next" at bounding box center [1448, 773] width 29 height 13
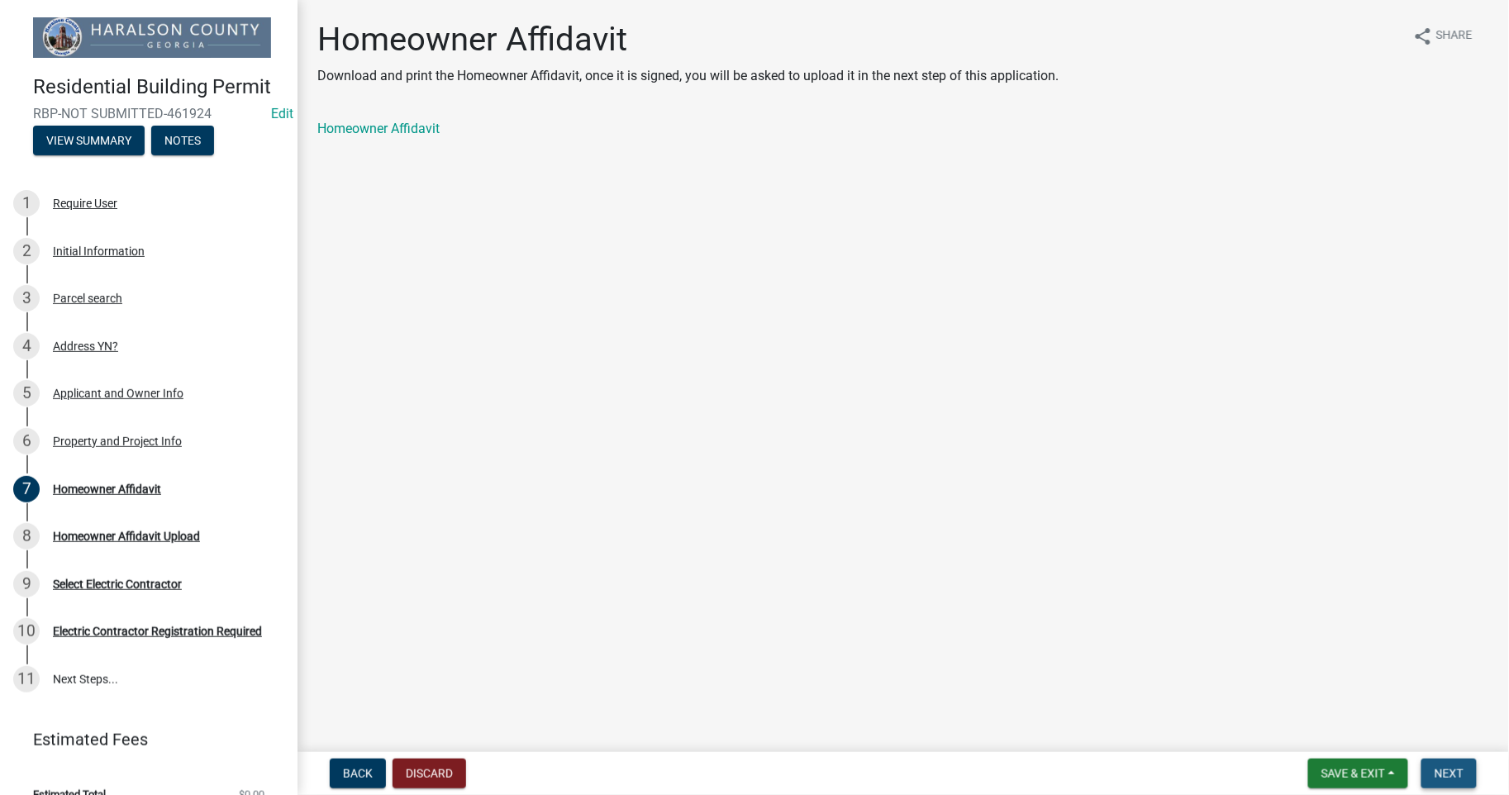
click at [1452, 770] on span "Next" at bounding box center [1448, 773] width 29 height 13
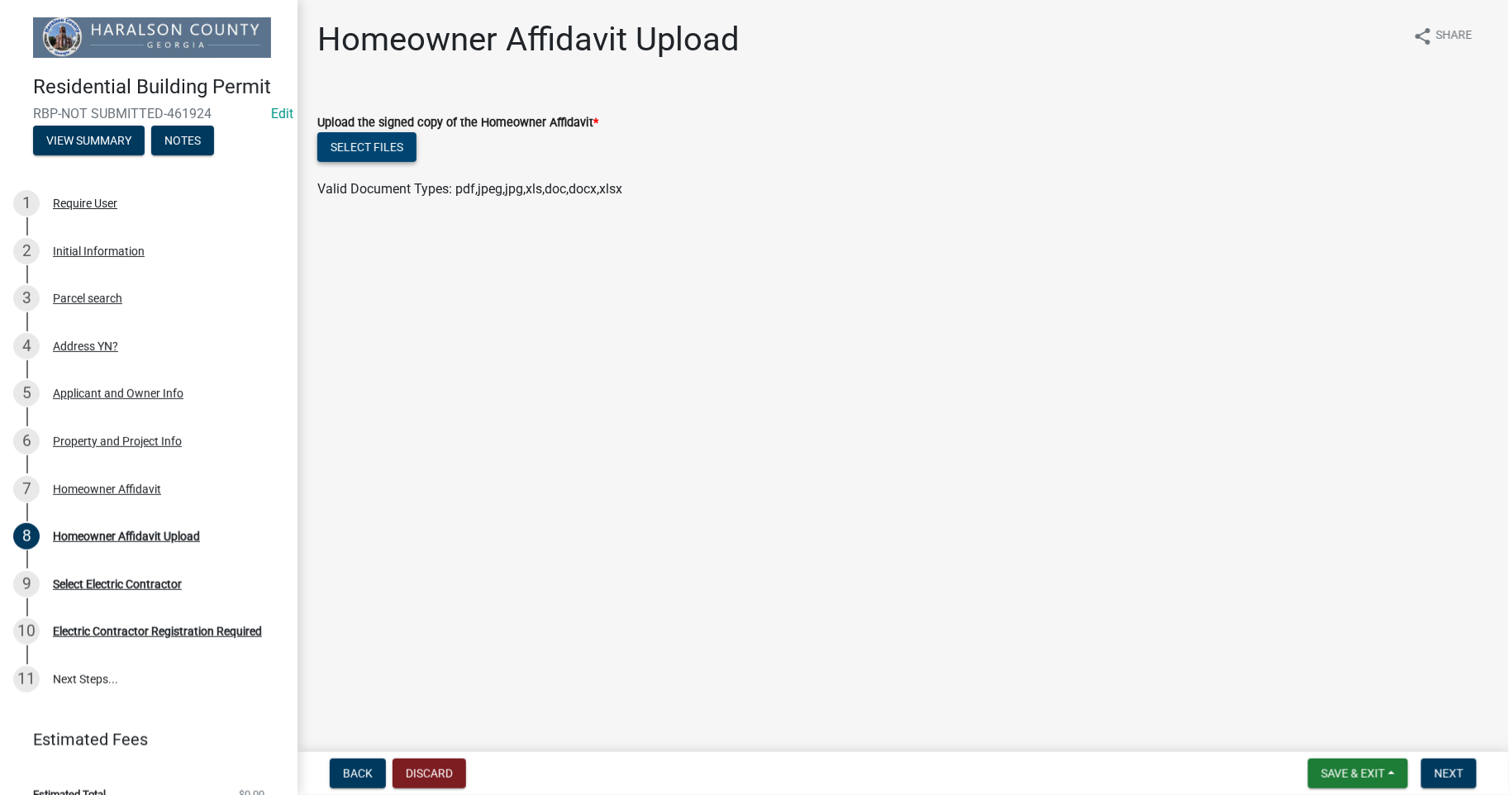
click at [360, 150] on button "Select files" at bounding box center [366, 147] width 99 height 30
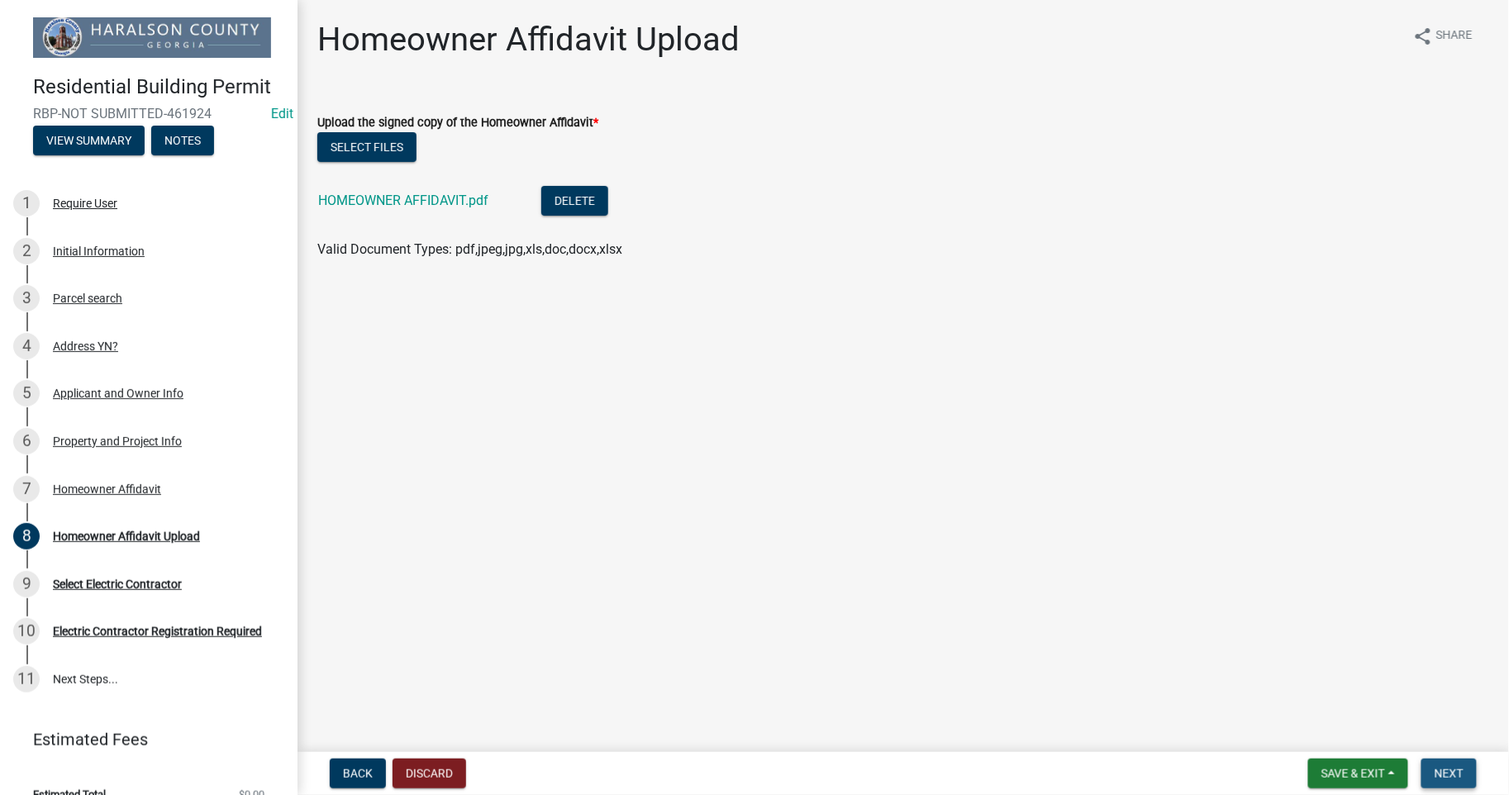
click at [1454, 774] on span "Next" at bounding box center [1448, 773] width 29 height 13
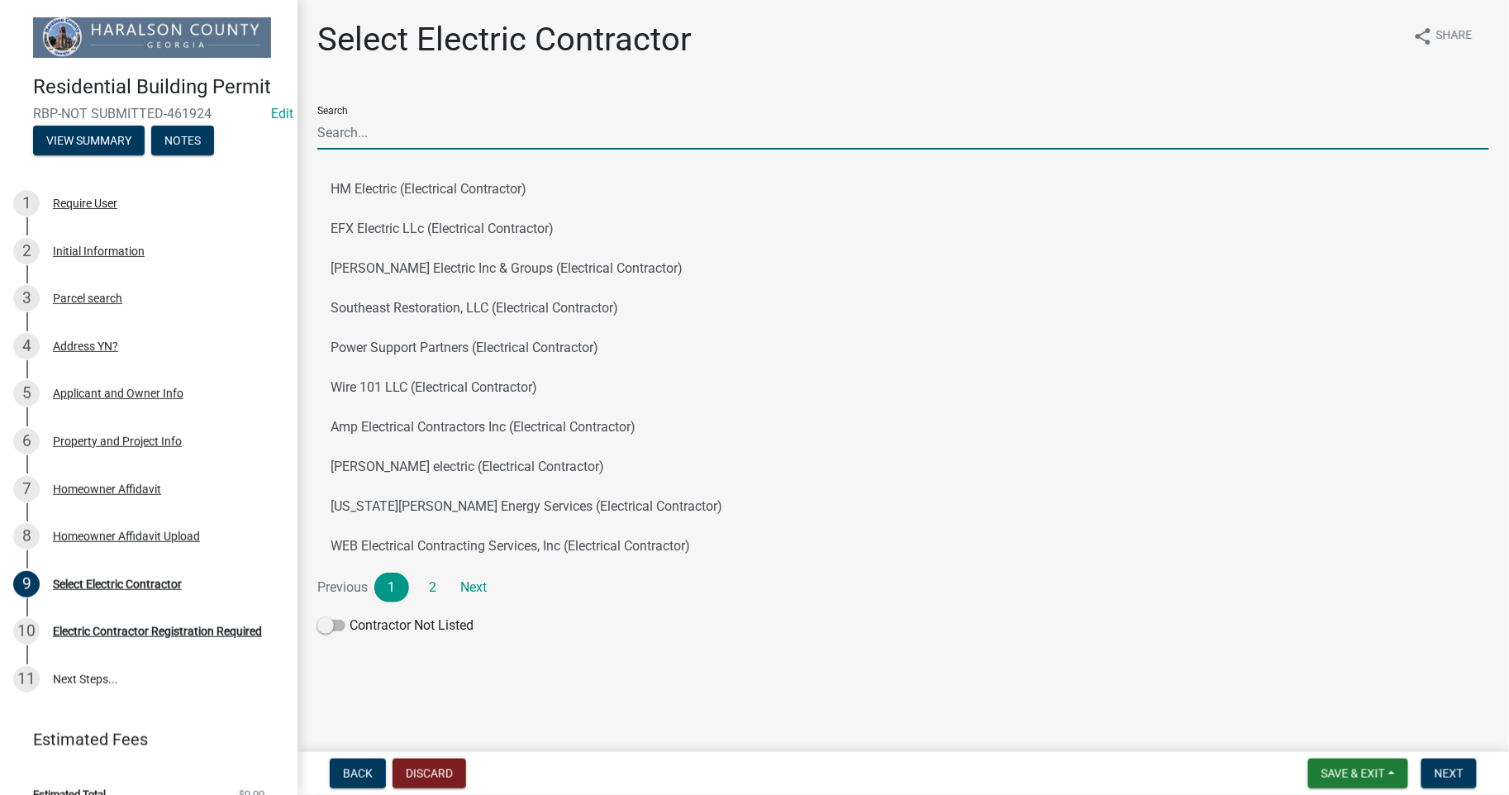
click at [378, 137] on input "Search" at bounding box center [902, 133] width 1171 height 34
type input "U"
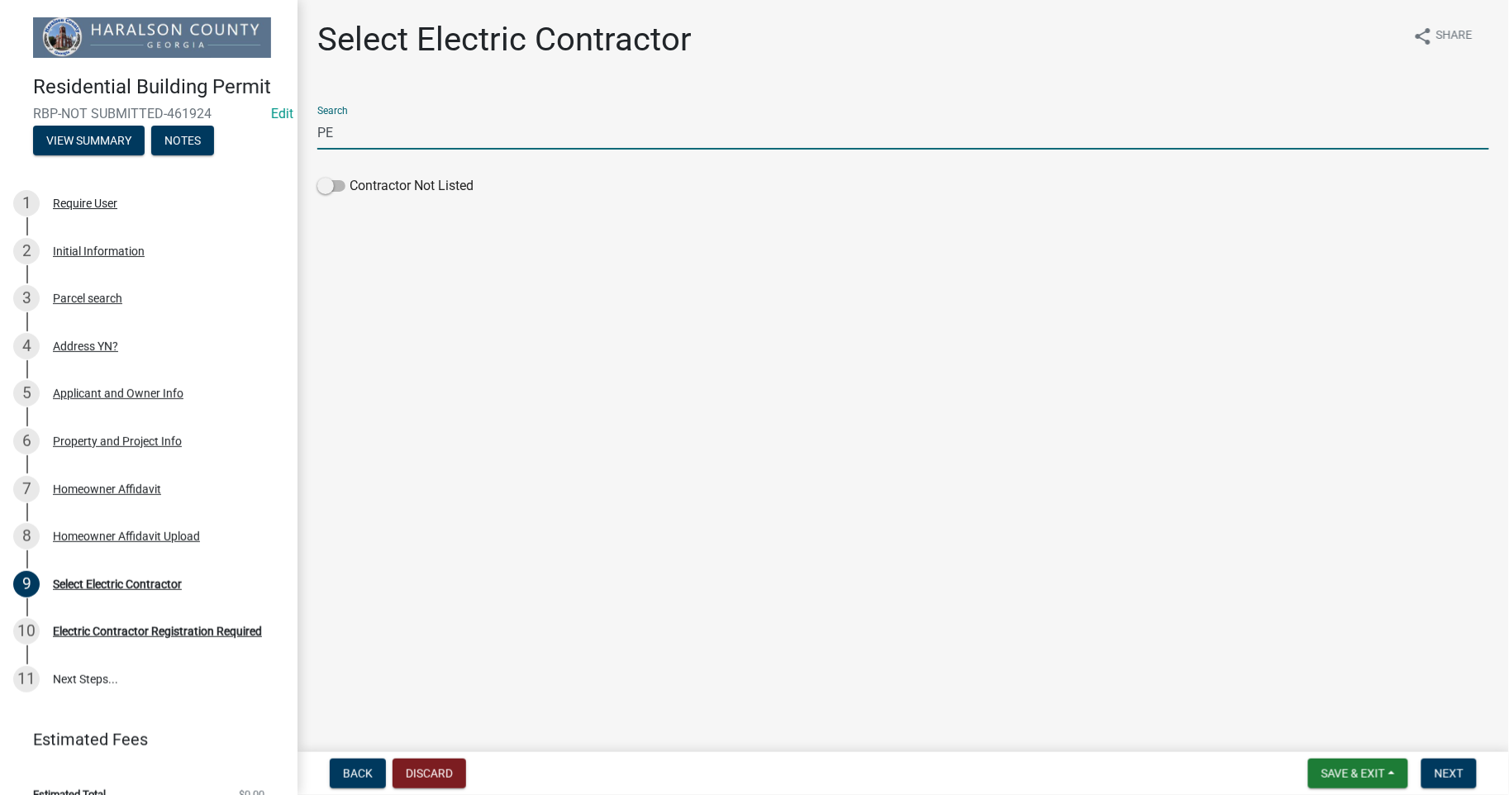
type input "P"
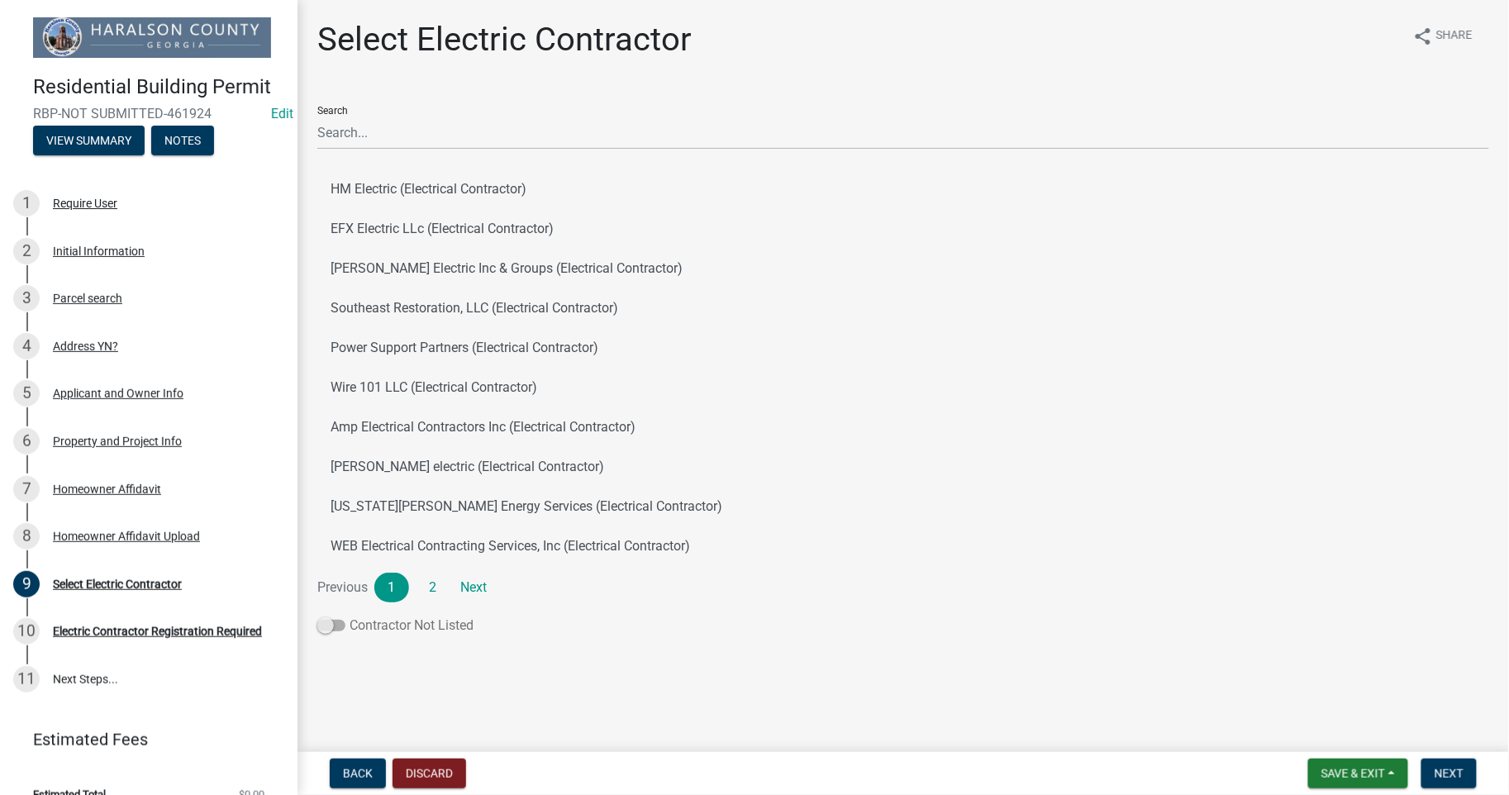
click at [329, 628] on span at bounding box center [331, 626] width 28 height 12
click at [349, 615] on input "Contractor Not Listed" at bounding box center [349, 615] width 0 height 0
click at [1462, 768] on span "Next" at bounding box center [1448, 773] width 29 height 13
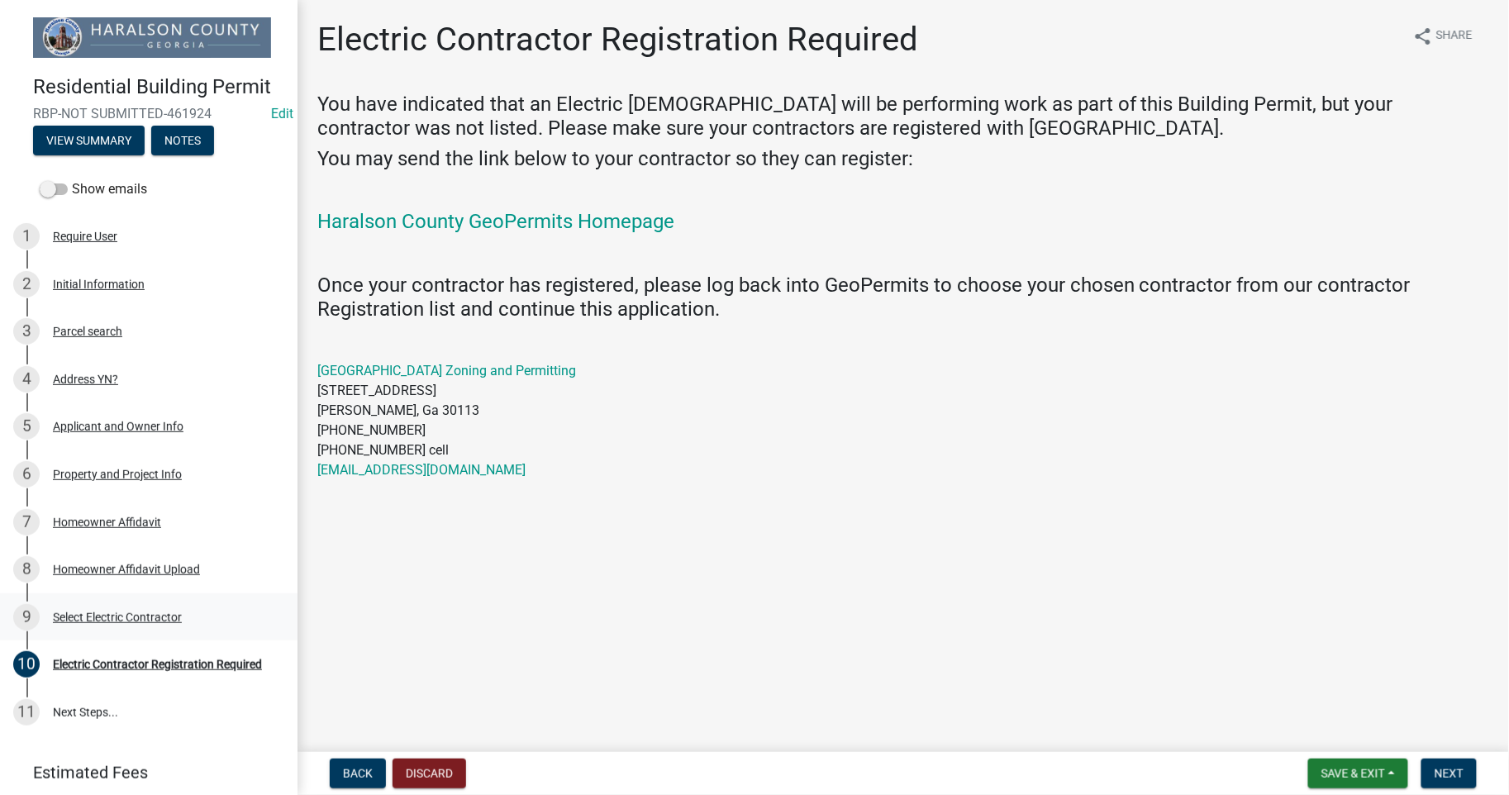
click at [121, 615] on div "Select Electric Contractor" at bounding box center [117, 617] width 129 height 12
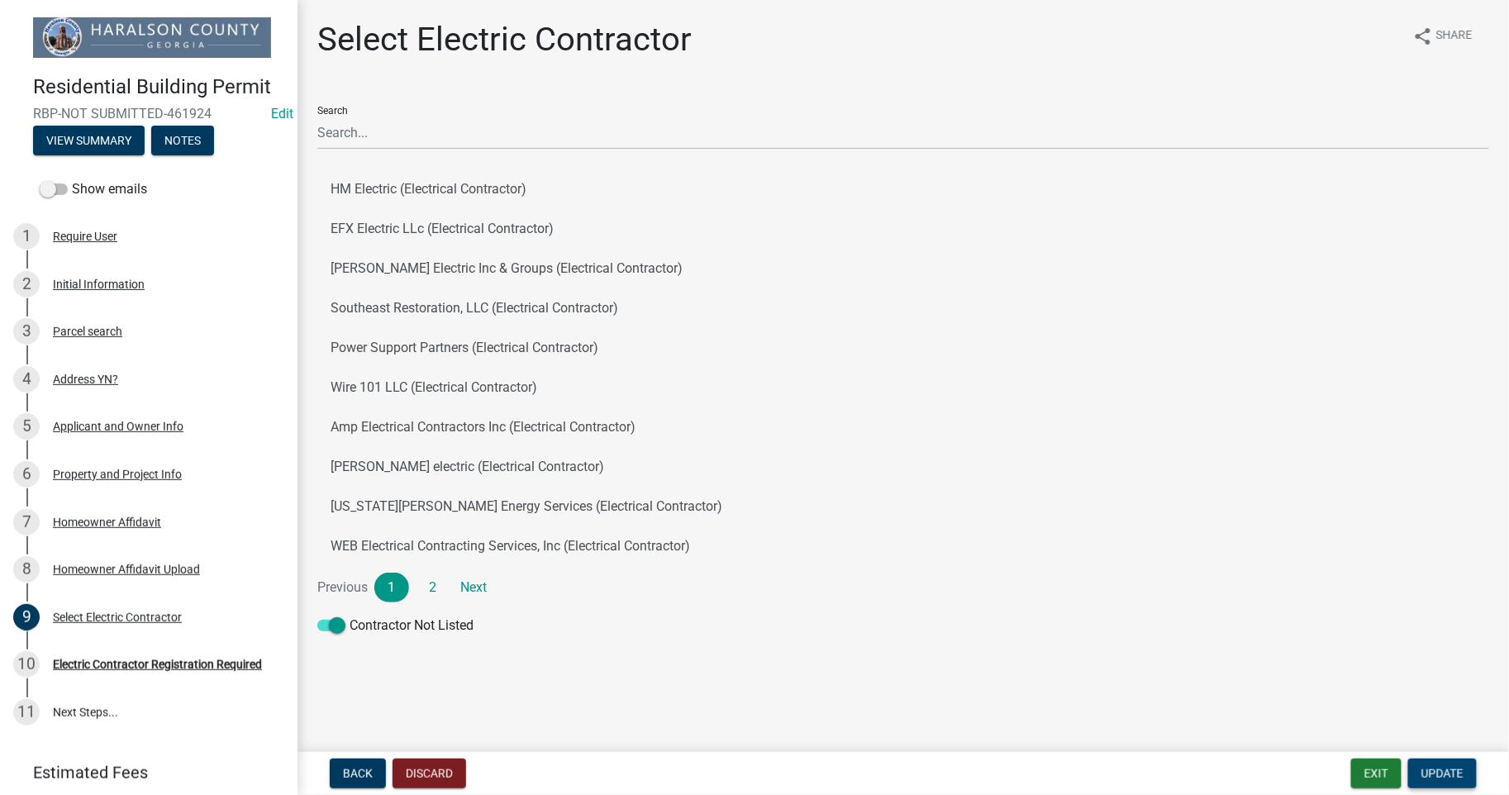
click at [1433, 778] on span "Update" at bounding box center [1442, 773] width 42 height 13
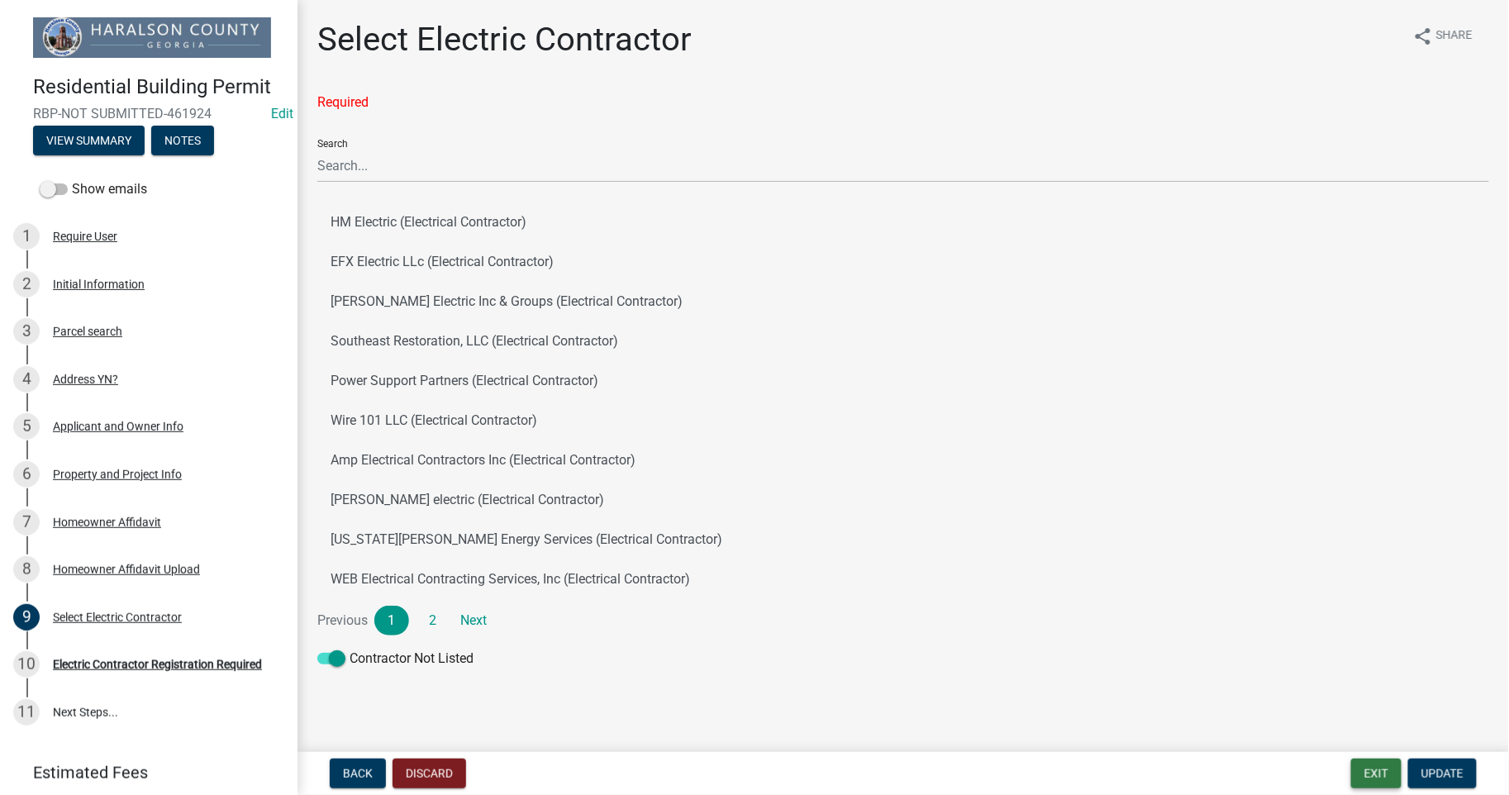
click at [1378, 771] on button "Exit" at bounding box center [1376, 773] width 50 height 30
